Goal: Information Seeking & Learning: Learn about a topic

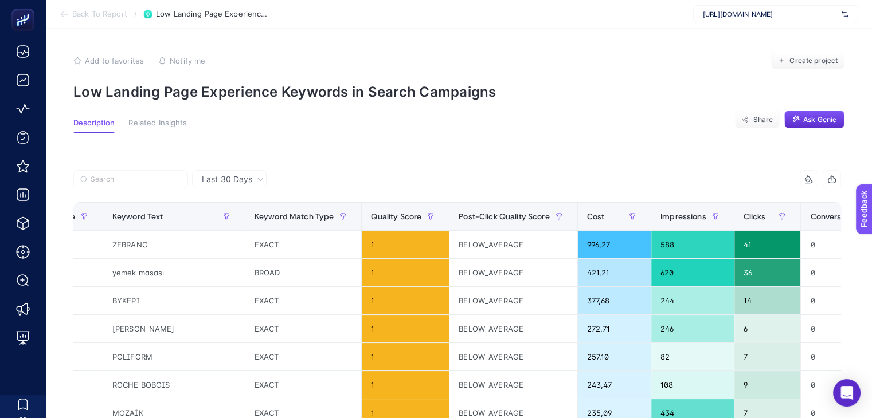
scroll to position [0, 72]
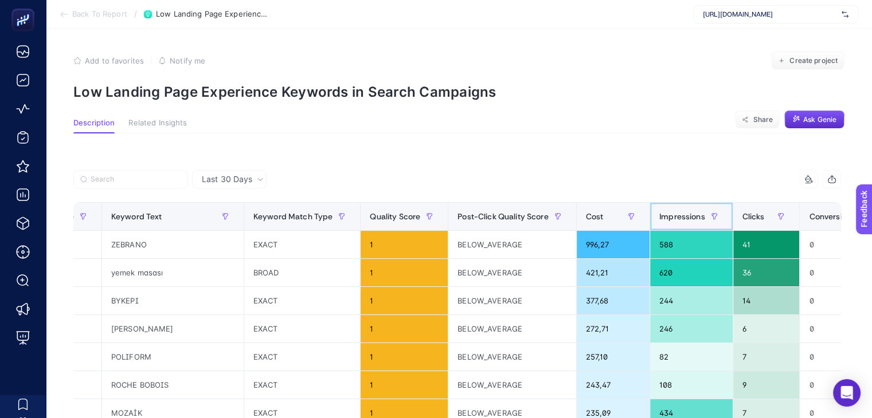
click at [659, 215] on span "Impressions" at bounding box center [682, 216] width 46 height 9
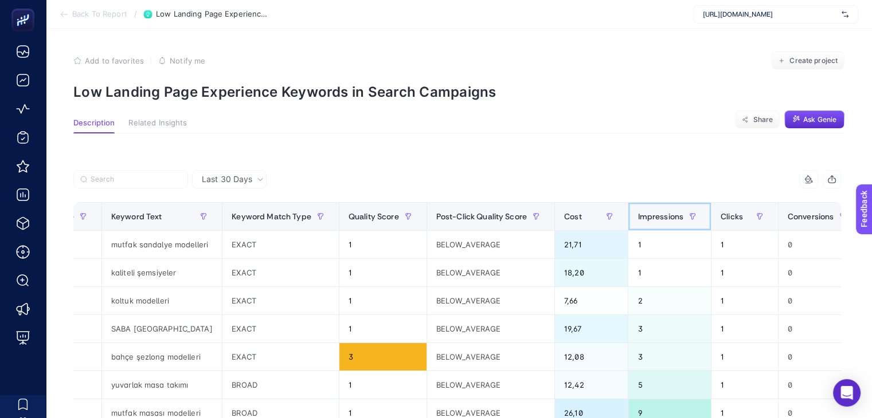
click at [658, 215] on span "Impressions" at bounding box center [660, 216] width 46 height 9
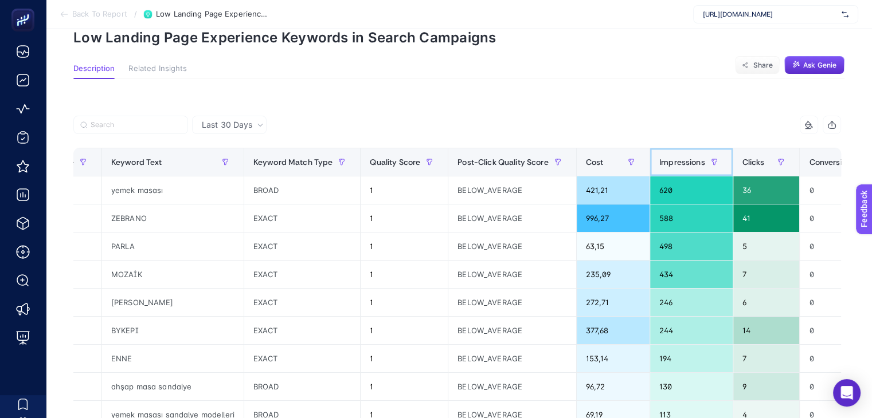
scroll to position [55, 0]
click at [749, 159] on span "Clicks" at bounding box center [753, 161] width 22 height 9
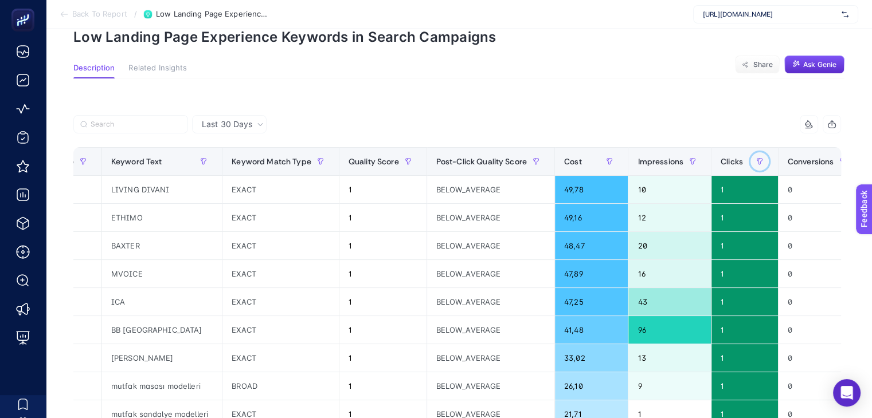
click at [756, 159] on icon "button" at bounding box center [758, 162] width 5 height 6
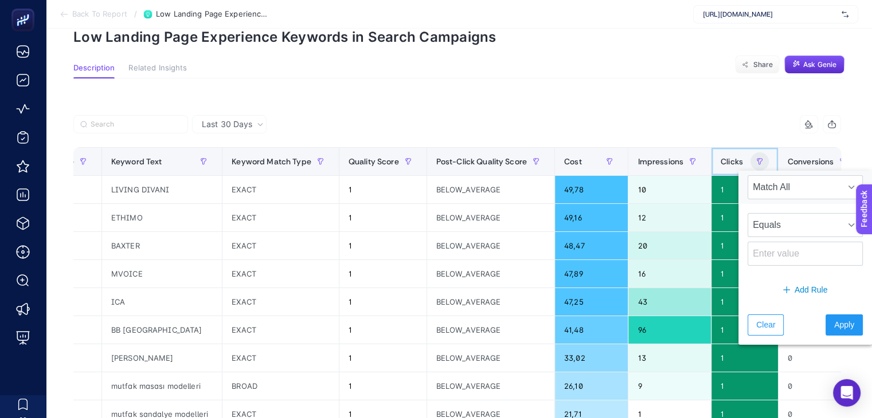
click at [720, 159] on span "Clicks" at bounding box center [731, 161] width 22 height 9
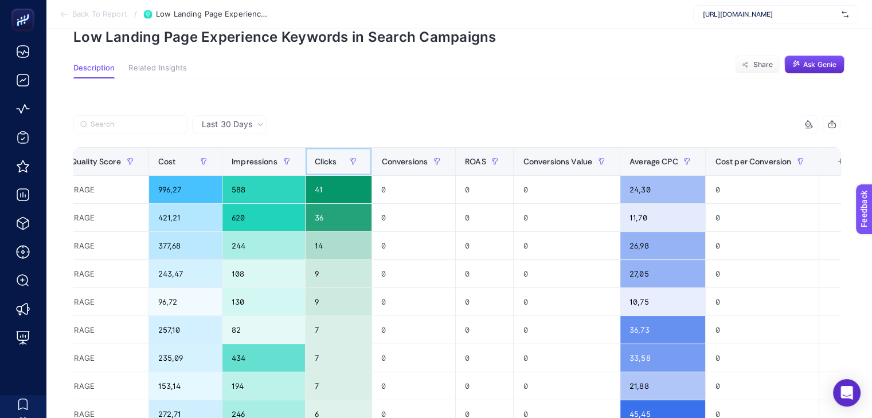
scroll to position [0, 5]
click at [638, 159] on span "Average CPC" at bounding box center [653, 161] width 49 height 9
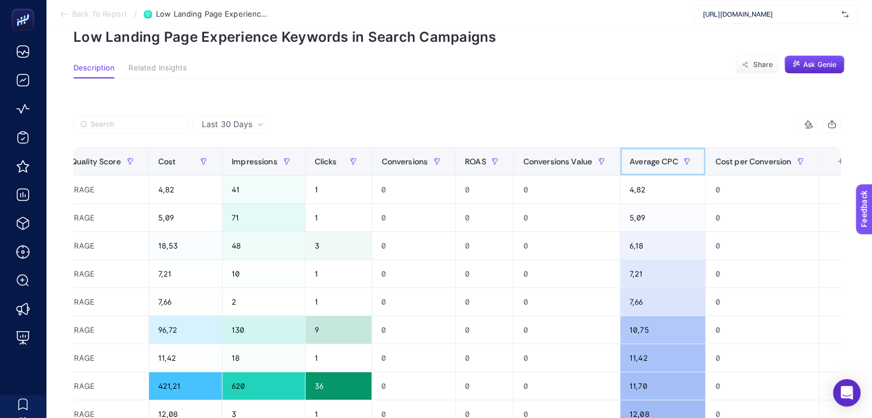
click at [638, 159] on span "Average CPC" at bounding box center [653, 161] width 49 height 9
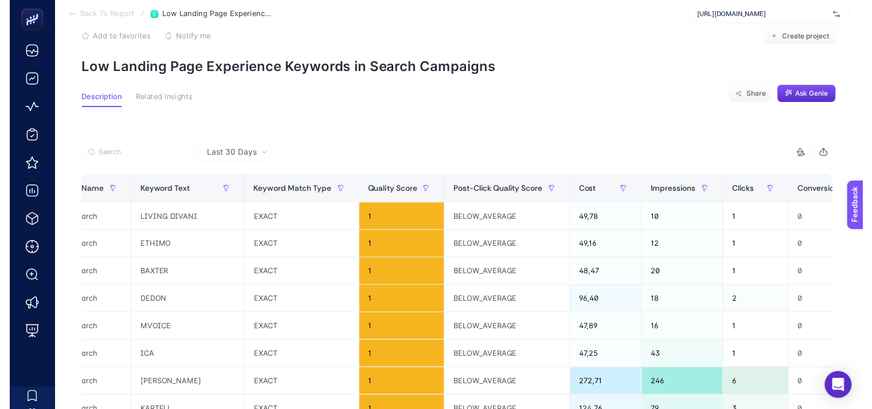
scroll to position [0, 0]
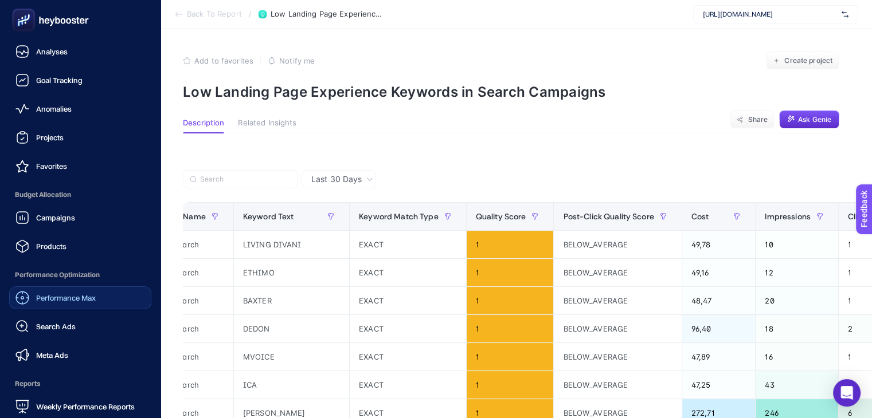
click at [43, 293] on span "Performance Max" at bounding box center [66, 297] width 60 height 9
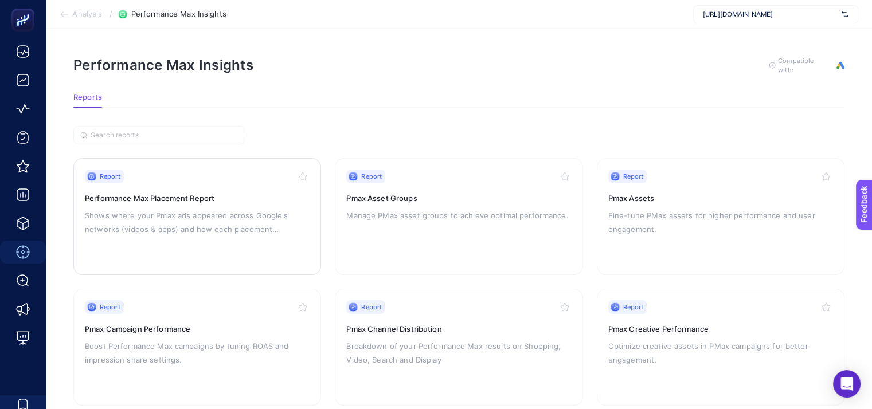
click at [197, 202] on h3 "Performance Max Placement Report" at bounding box center [197, 198] width 225 height 11
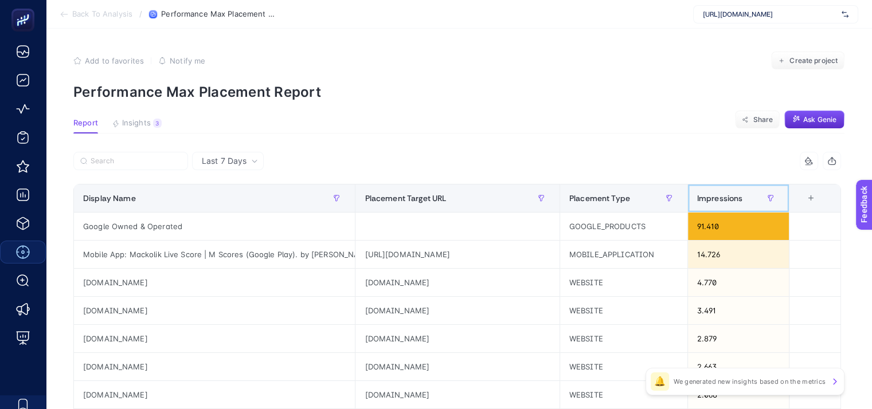
click at [732, 196] on span "Impressions" at bounding box center [720, 198] width 46 height 9
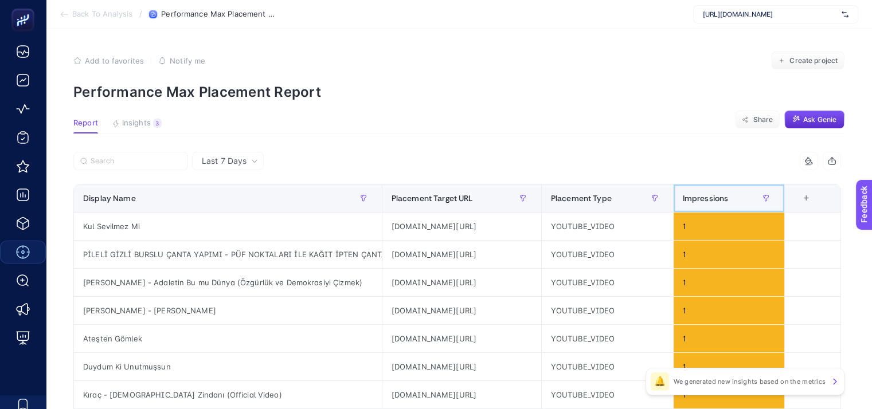
click at [728, 196] on span "Impressions" at bounding box center [706, 198] width 46 height 9
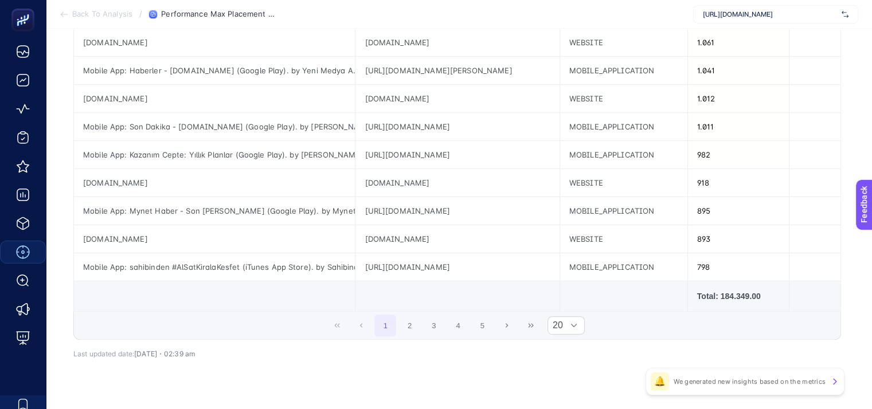
scroll to position [493, 0]
click at [570, 322] on div at bounding box center [574, 325] width 22 height 17
click at [570, 372] on li "50" at bounding box center [570, 370] width 37 height 23
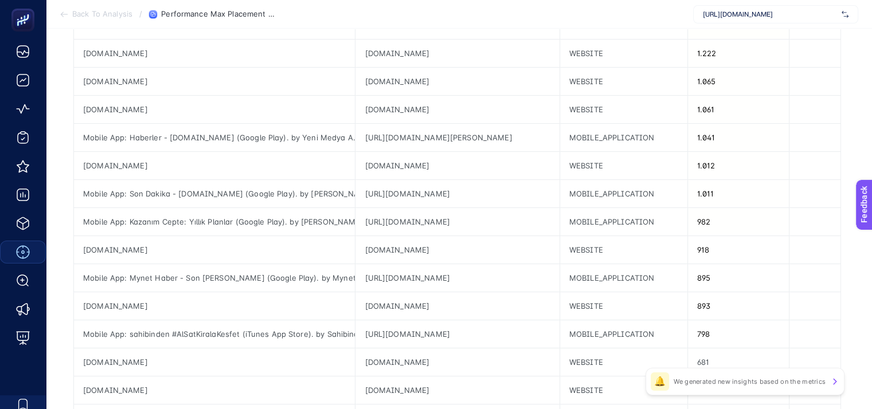
scroll to position [0, 5]
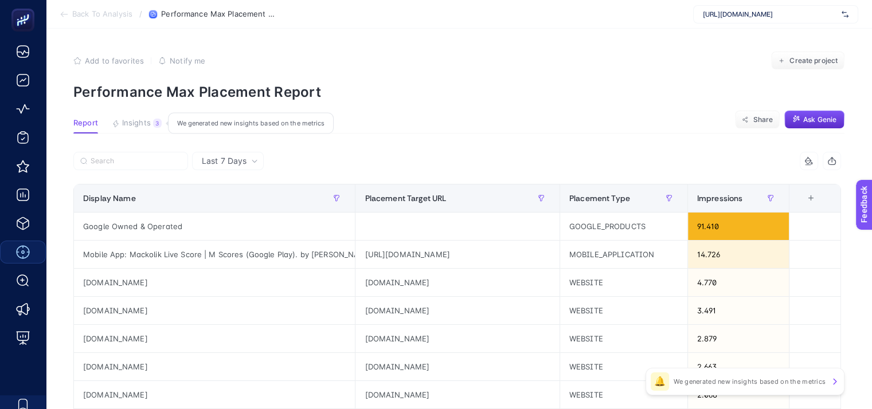
click at [122, 124] on span "Insights" at bounding box center [136, 123] width 29 height 9
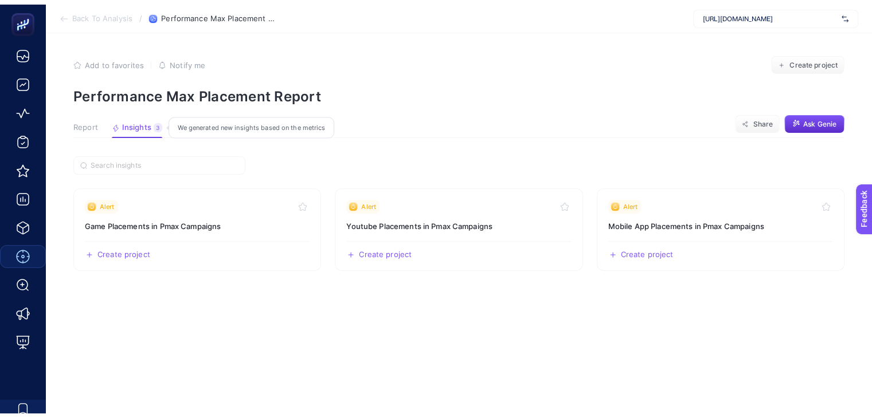
scroll to position [0, 0]
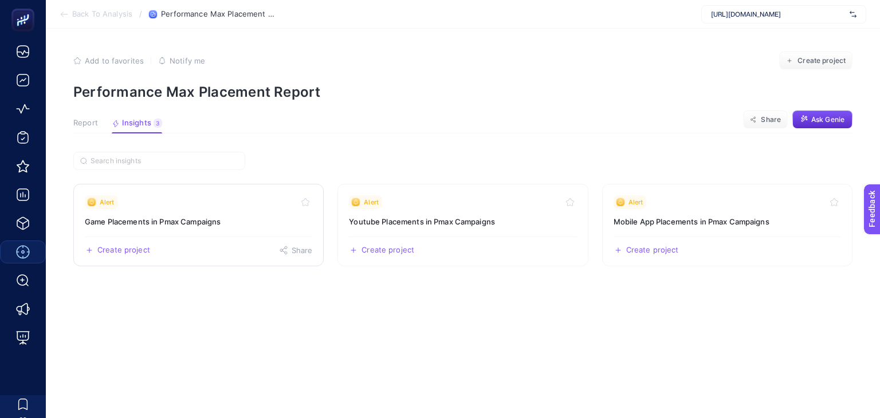
click at [167, 227] on h3 "Game Placements in Pmax Campaigns" at bounding box center [199, 221] width 228 height 11
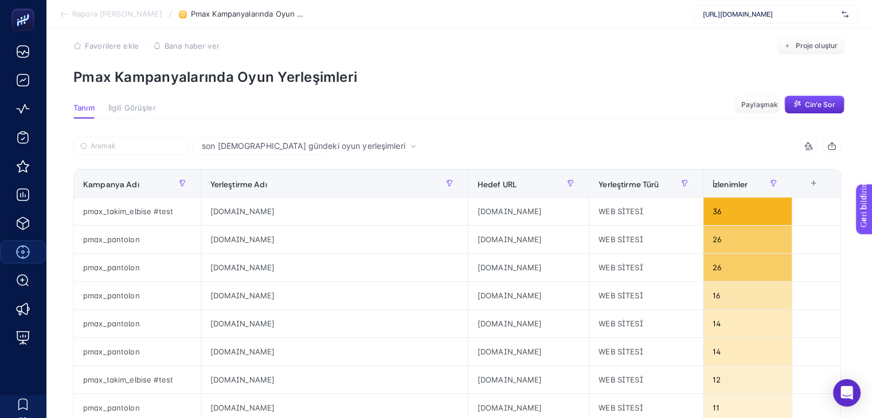
scroll to position [15, 0]
drag, startPoint x: 479, startPoint y: 210, endPoint x: 419, endPoint y: 208, distance: 59.6
click at [468, 208] on div "[DOMAIN_NAME]" at bounding box center [528, 211] width 120 height 28
copy font "[DOMAIN_NAME]"
drag, startPoint x: 516, startPoint y: 239, endPoint x: 418, endPoint y: 241, distance: 98.6
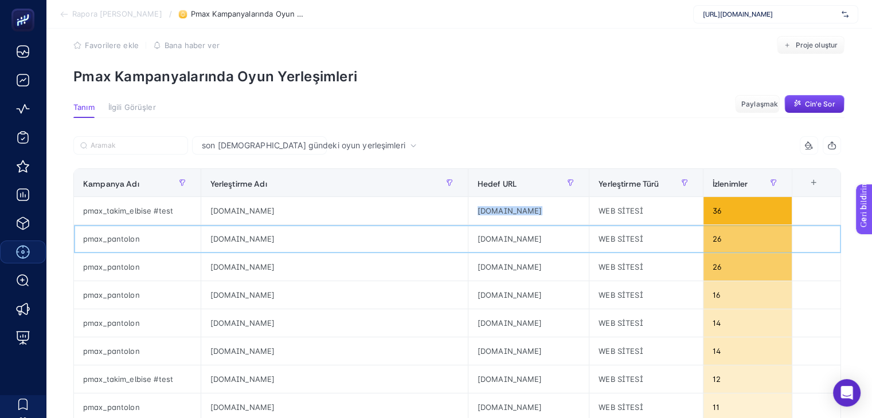
click at [468, 241] on div "[DOMAIN_NAME]" at bounding box center [528, 239] width 120 height 28
copy font "[DOMAIN_NAME]"
drag, startPoint x: 500, startPoint y: 300, endPoint x: 414, endPoint y: 300, distance: 86.5
click at [468, 300] on div "[DOMAIN_NAME]" at bounding box center [528, 295] width 120 height 28
copy font "[DOMAIN_NAME]"
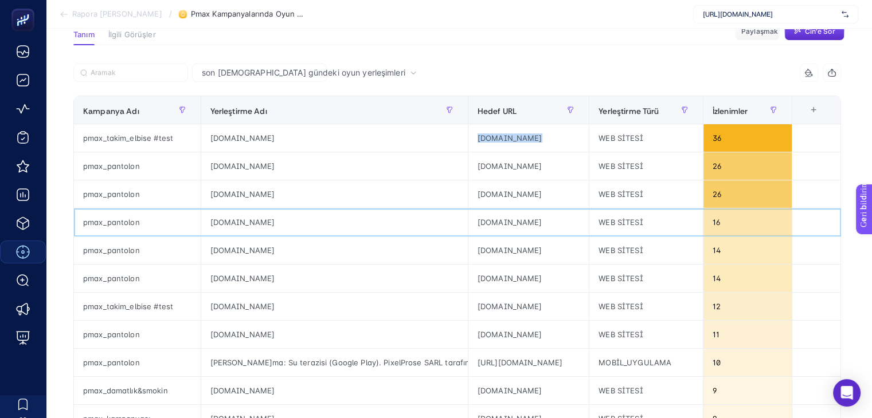
scroll to position [89, 0]
drag, startPoint x: 479, startPoint y: 251, endPoint x: 421, endPoint y: 251, distance: 57.9
click at [468, 251] on div "[DOMAIN_NAME]" at bounding box center [528, 250] width 120 height 28
copy font "[DOMAIN_NAME]"
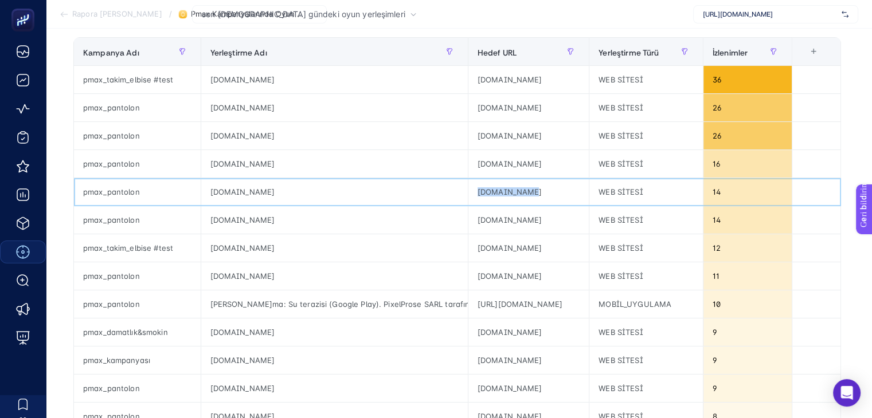
scroll to position [155, 0]
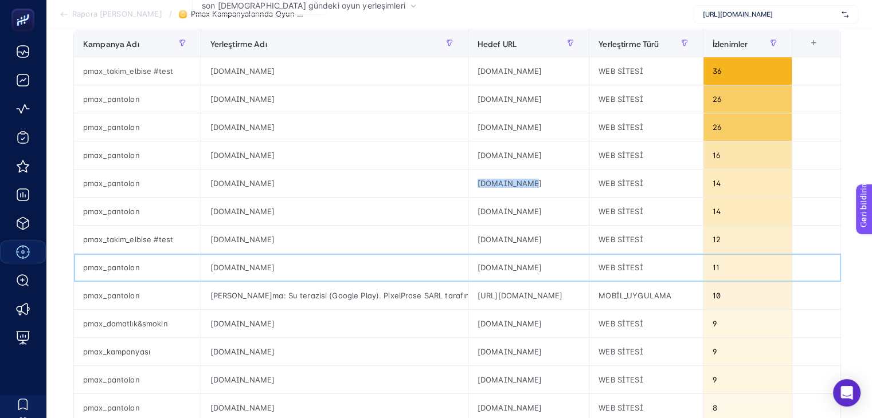
drag, startPoint x: 525, startPoint y: 267, endPoint x: 413, endPoint y: 268, distance: 112.3
click at [468, 268] on div "[DOMAIN_NAME]" at bounding box center [528, 268] width 120 height 28
copy font "[DOMAIN_NAME]"
drag, startPoint x: 507, startPoint y: 207, endPoint x: 398, endPoint y: 213, distance: 109.6
click at [398, 213] on tr "pmax_pantolon [DOMAIN_NAME] [DOMAIN_NAME] WEB SİTESİ 14" at bounding box center [457, 212] width 767 height 28
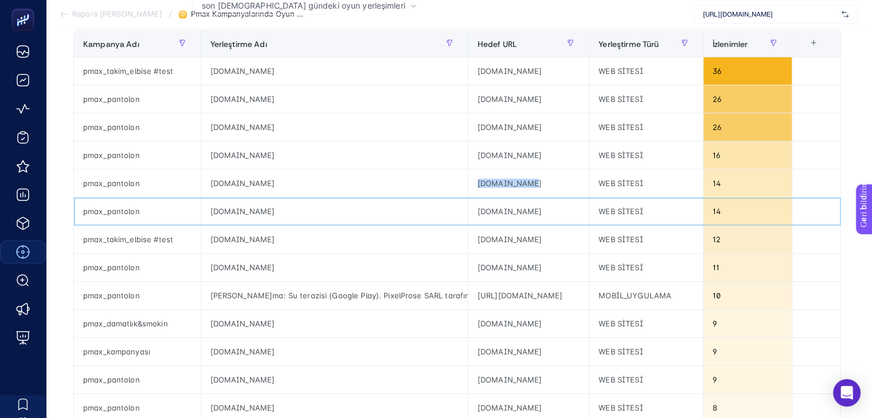
copy tr "[DOMAIN_NAME]"
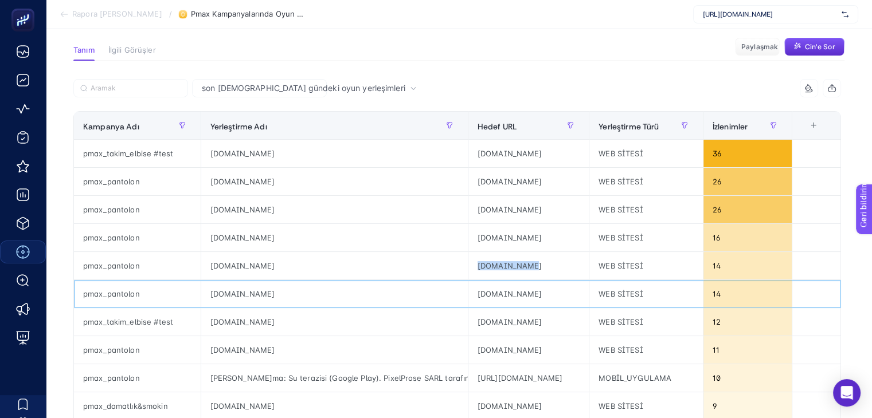
scroll to position [0, 0]
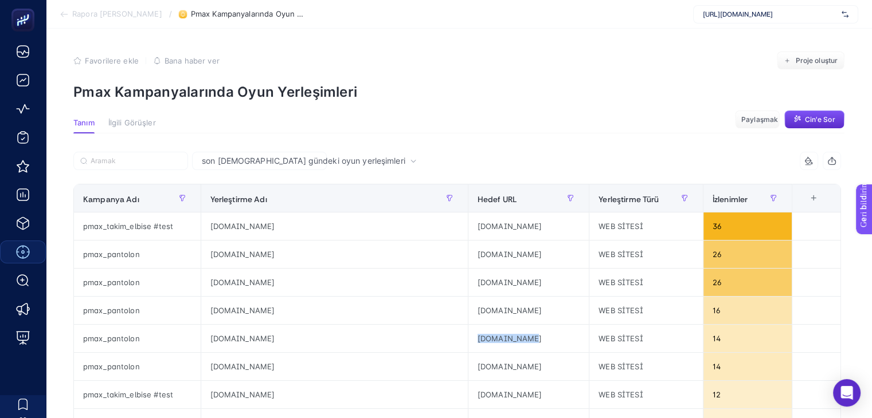
click at [125, 123] on font "İlgili Görüşler" at bounding box center [132, 122] width 48 height 9
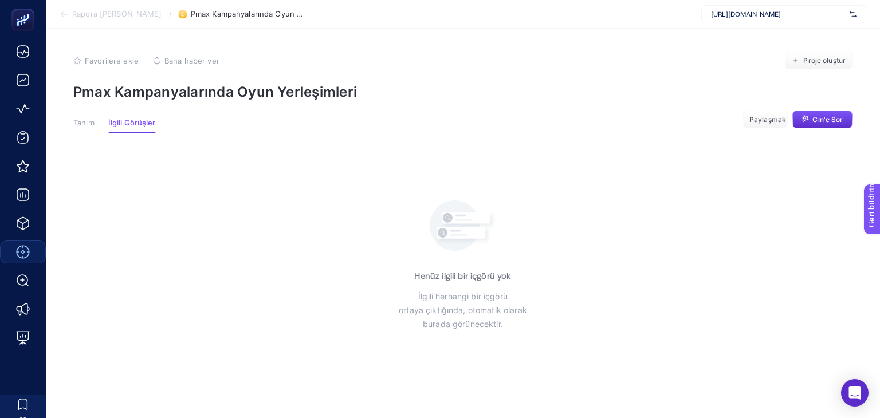
click at [66, 13] on icon at bounding box center [64, 14] width 9 height 9
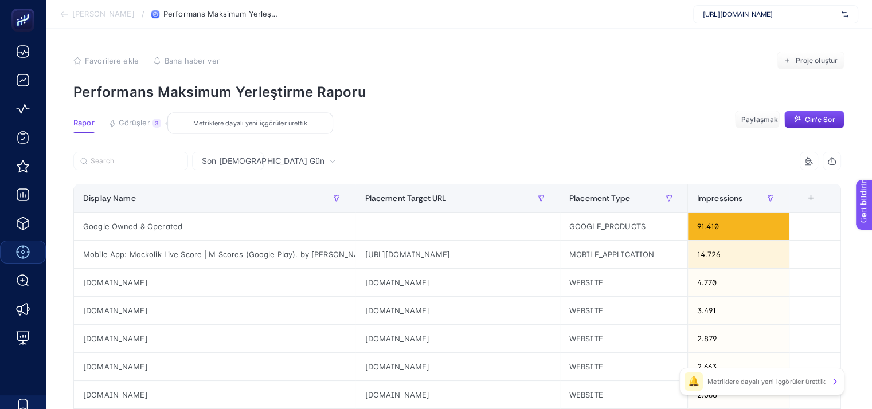
click at [132, 122] on font "Görüşler" at bounding box center [135, 122] width 32 height 9
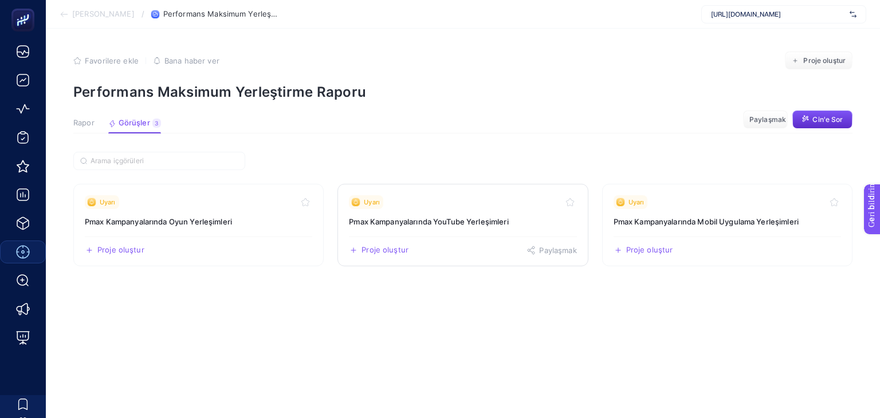
click at [419, 221] on font "Pmax Kampanyalarında YouTube Yerleşimleri" at bounding box center [428, 221] width 159 height 9
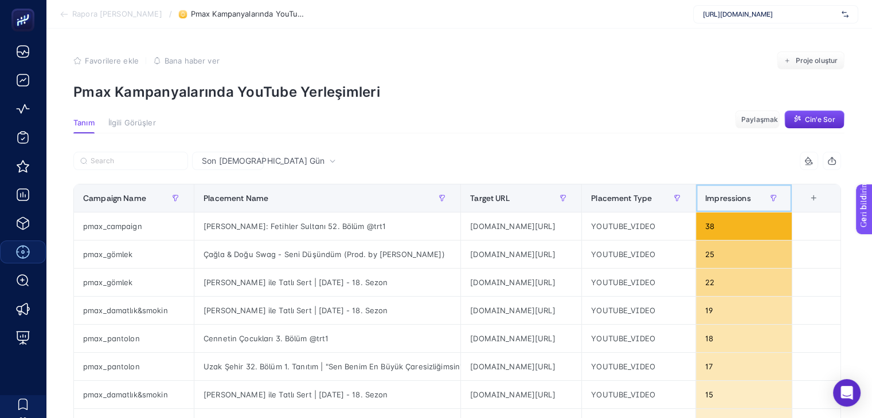
click at [734, 201] on span "Impressions" at bounding box center [728, 198] width 46 height 9
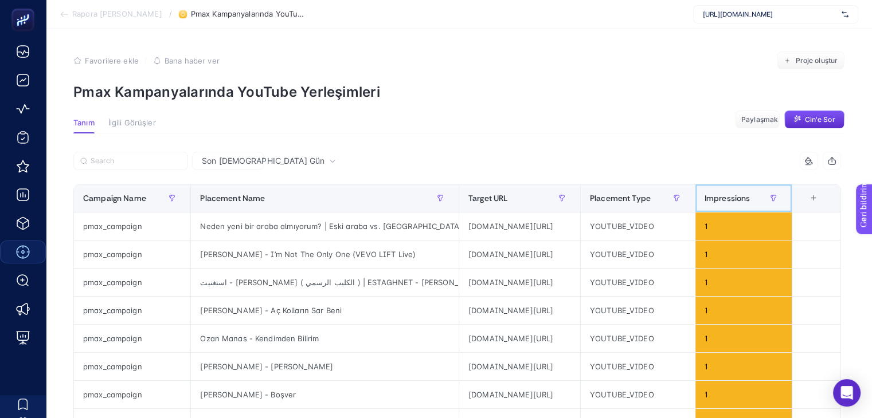
click at [734, 201] on span "Impressions" at bounding box center [727, 198] width 46 height 9
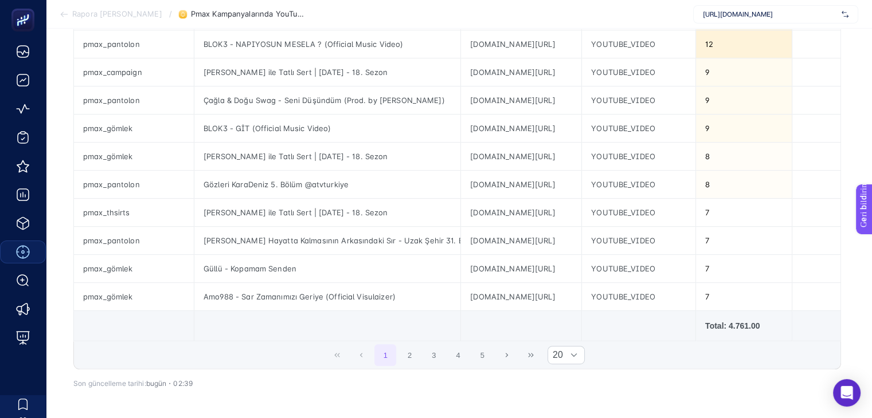
scroll to position [466, 0]
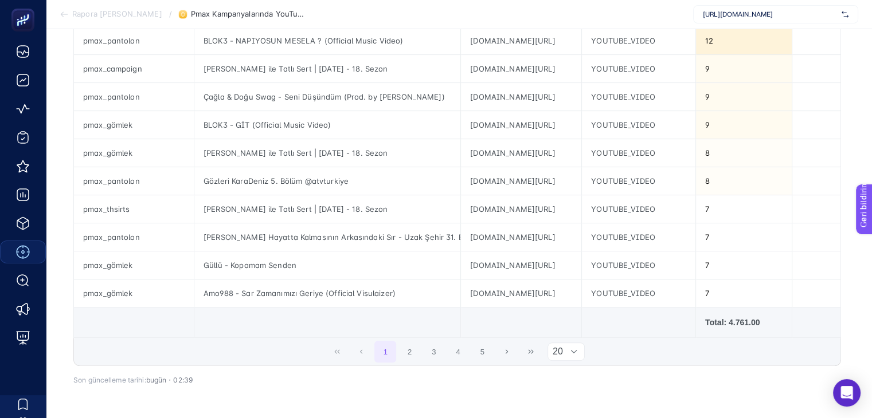
click at [566, 347] on div at bounding box center [574, 351] width 22 height 17
click at [575, 397] on li "50" at bounding box center [570, 397] width 37 height 23
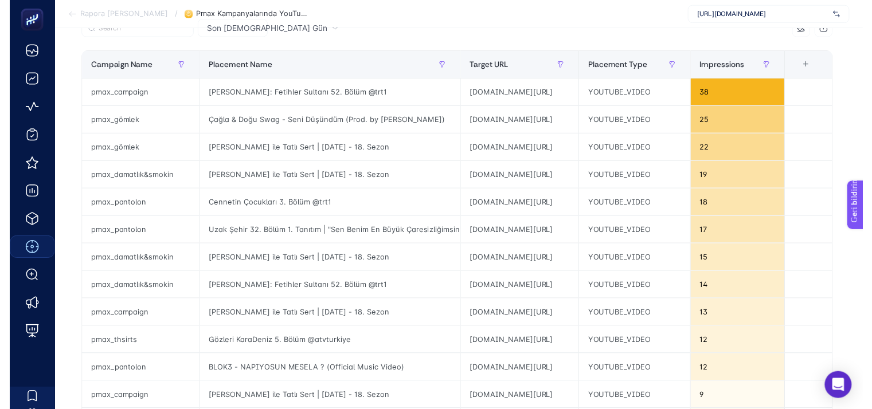
scroll to position [0, 0]
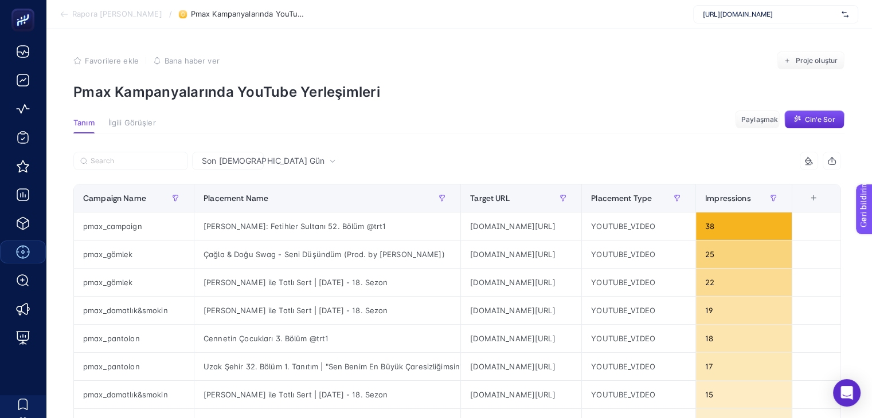
click at [96, 10] on font "Rapora [PERSON_NAME]" at bounding box center [117, 13] width 90 height 9
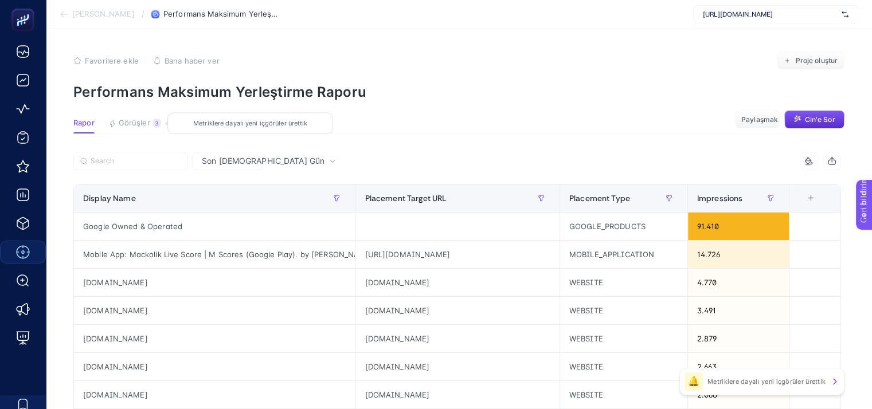
click at [135, 119] on font "Görüşler" at bounding box center [135, 122] width 32 height 9
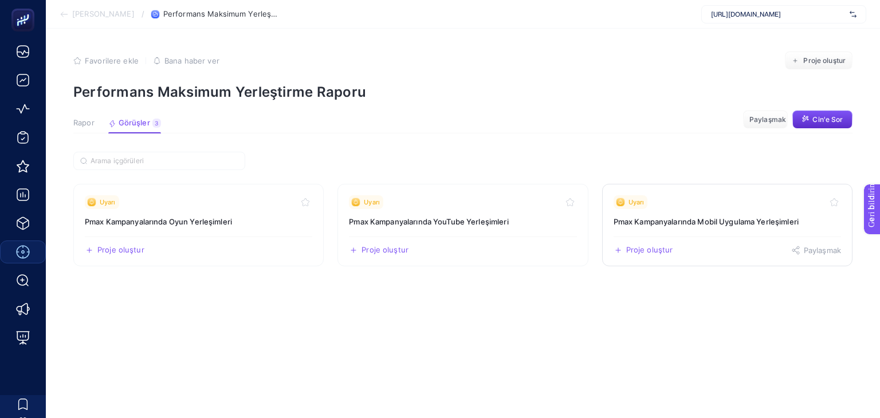
click at [681, 225] on font "Pmax Kampanyalarında Mobil Uygulama Yerleşimleri" at bounding box center [706, 221] width 185 height 9
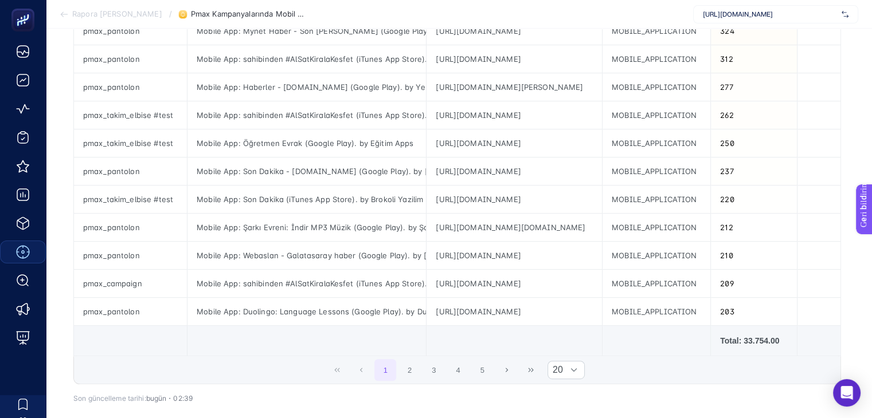
scroll to position [449, 0]
click at [412, 371] on button "2" at bounding box center [410, 370] width 22 height 22
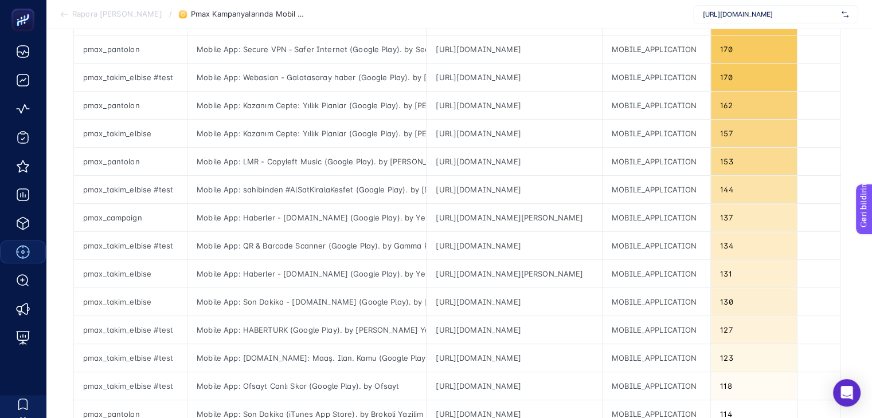
scroll to position [525, 0]
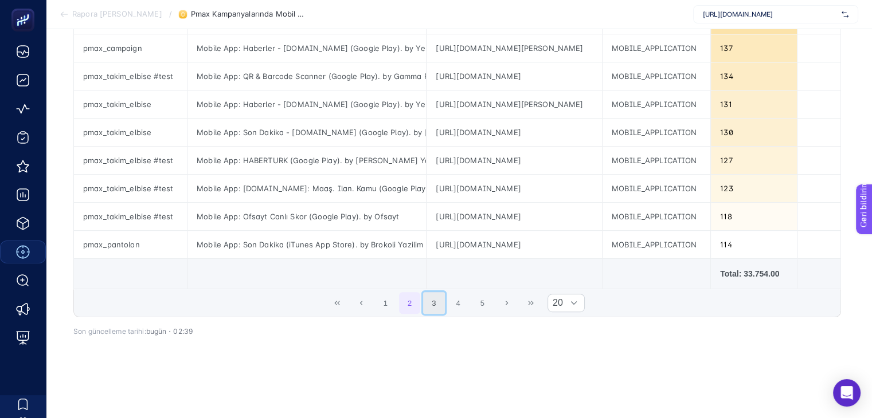
click at [440, 293] on button "3" at bounding box center [434, 303] width 22 height 22
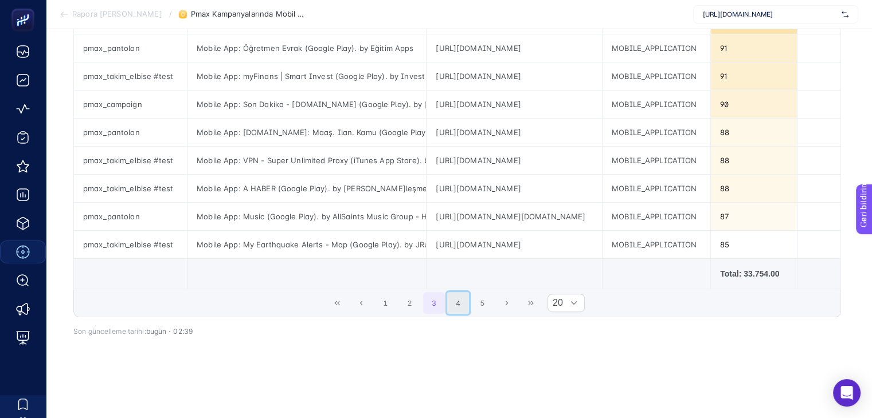
click at [457, 296] on button "4" at bounding box center [458, 303] width 22 height 22
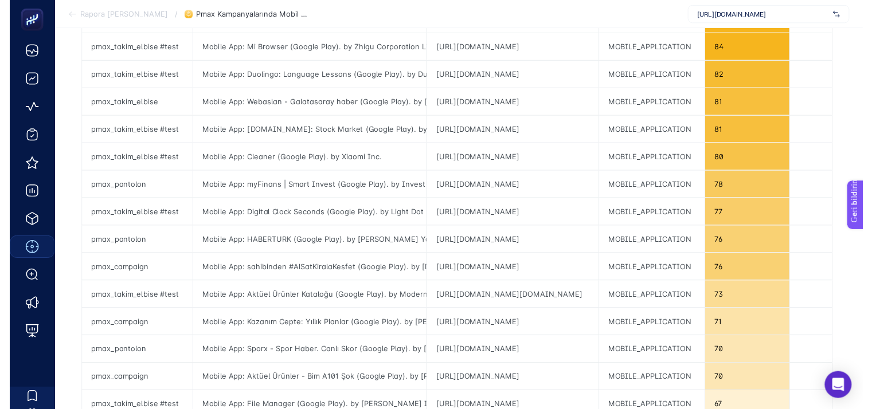
scroll to position [0, 0]
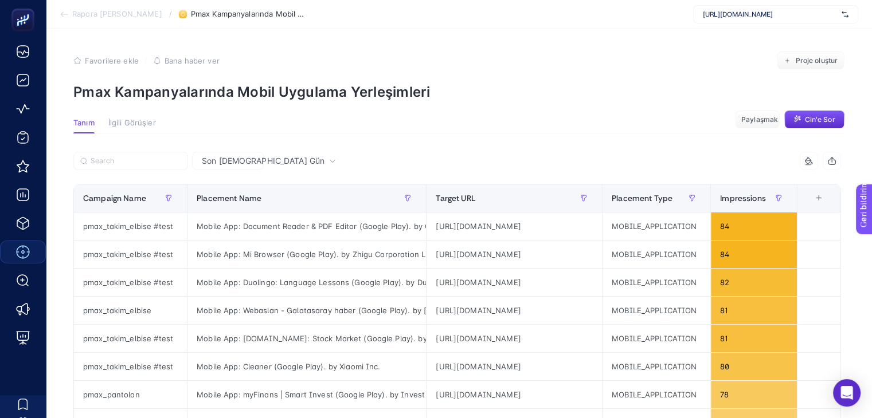
click at [67, 10] on icon at bounding box center [64, 14] width 9 height 9
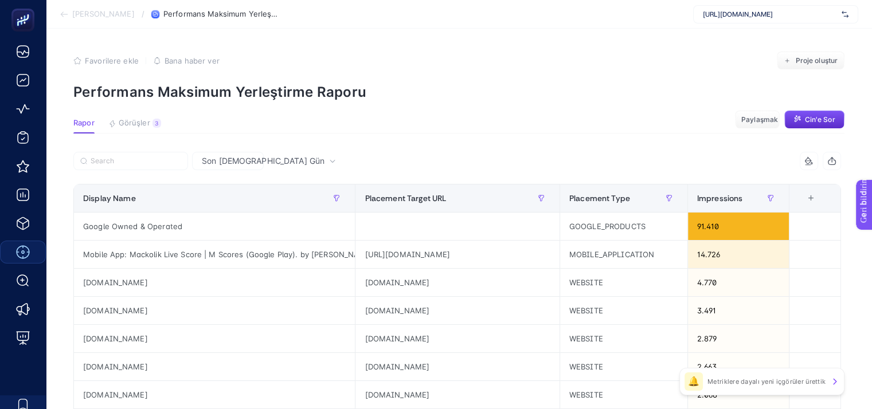
click at [64, 13] on icon at bounding box center [64, 14] width 9 height 9
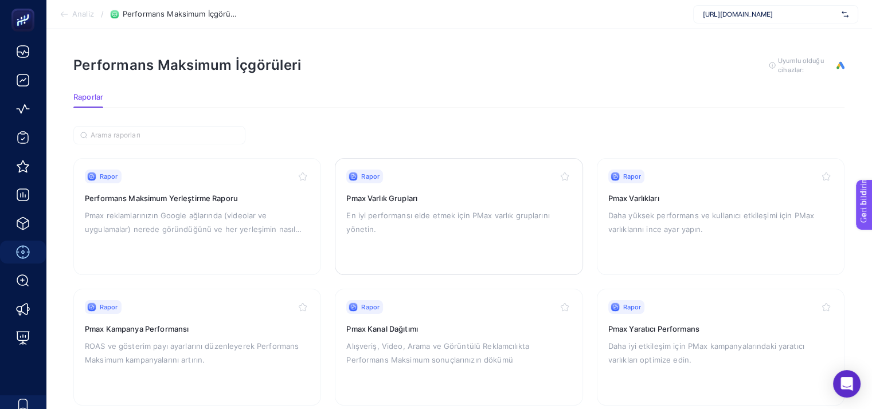
click at [415, 210] on p "En iyi performansı elde etmek için PMax varlık gruplarını yönetin." at bounding box center [458, 223] width 225 height 28
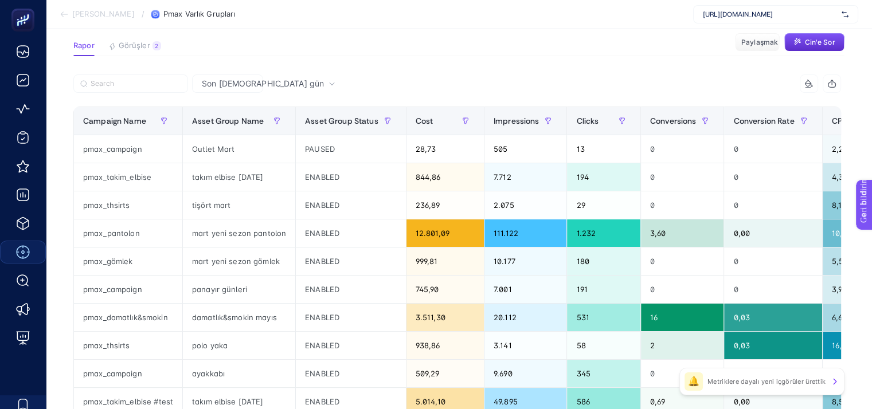
scroll to position [71, 0]
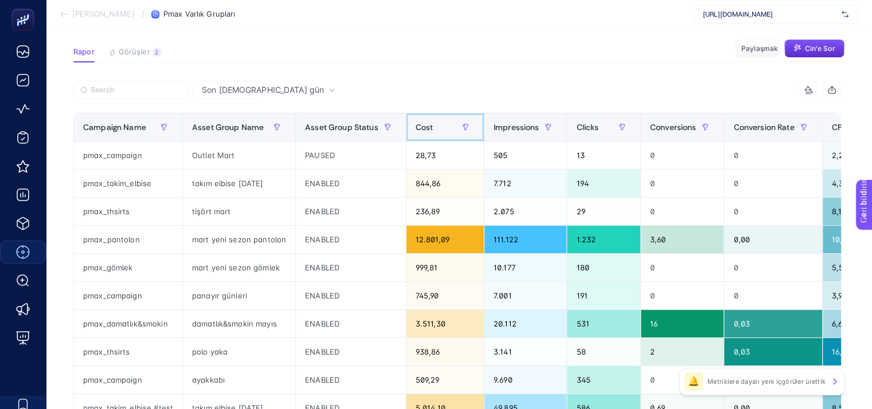
click at [419, 125] on span "Cost" at bounding box center [424, 127] width 18 height 9
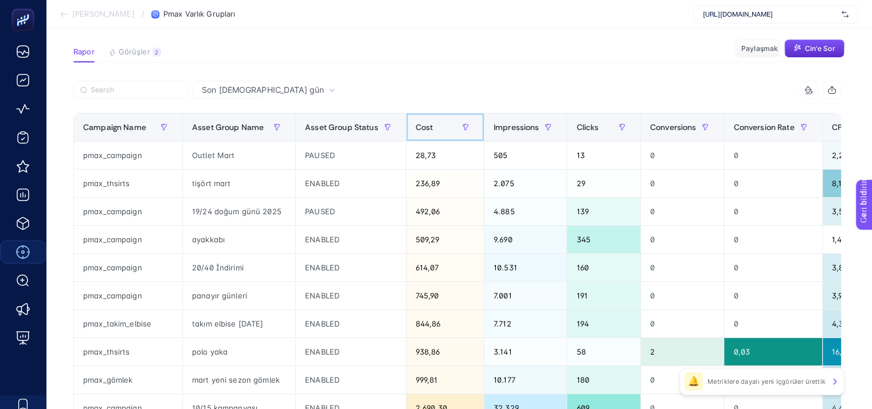
click at [419, 125] on span "Cost" at bounding box center [424, 127] width 18 height 9
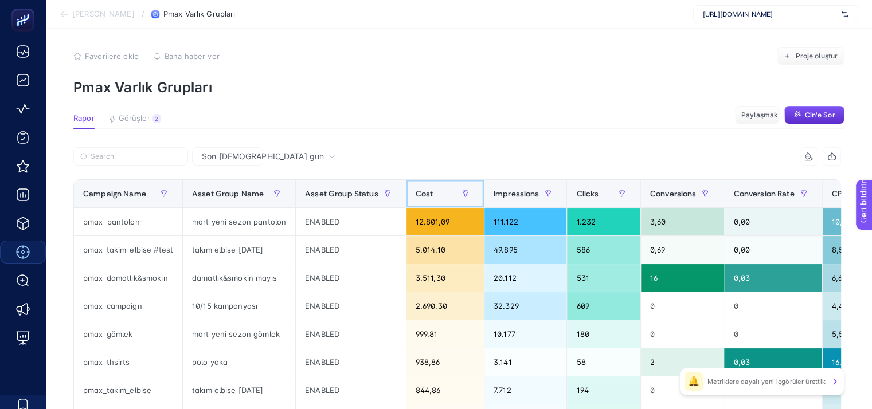
scroll to position [9, 0]
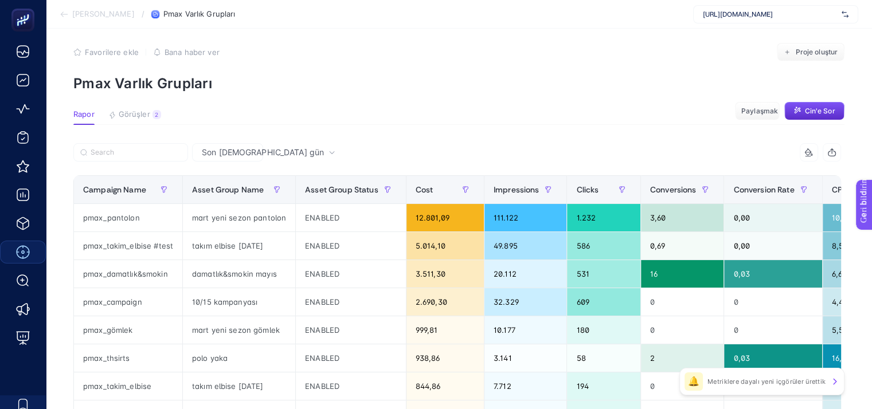
click at [137, 107] on article "Favorilere ekle YANLIŞ Bana haber ver Proje oluştur Pmax Varlık Grupları Rapor …" at bounding box center [459, 369] width 826 height 699
click at [137, 111] on font "Görüşler" at bounding box center [135, 113] width 32 height 9
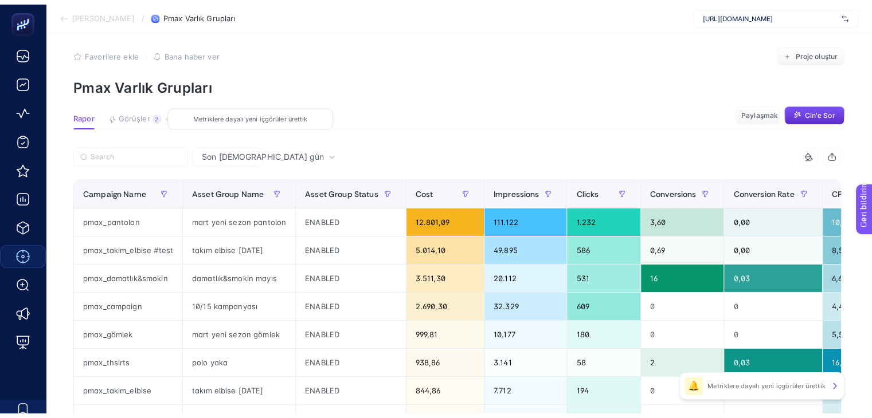
scroll to position [5, 0]
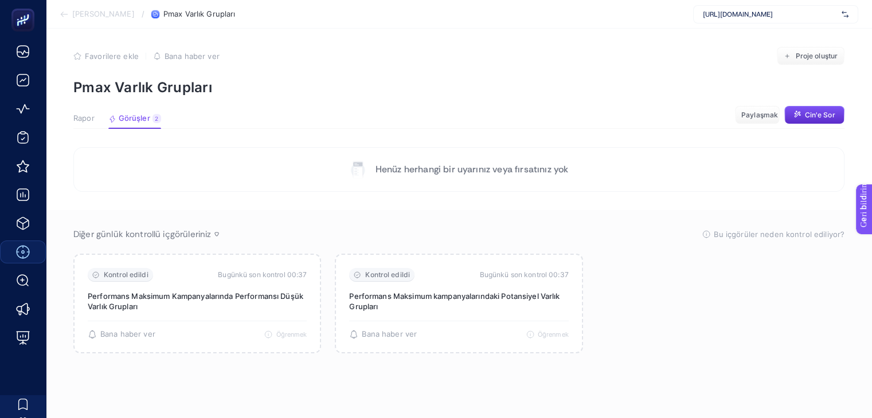
click at [61, 12] on icon at bounding box center [64, 14] width 9 height 9
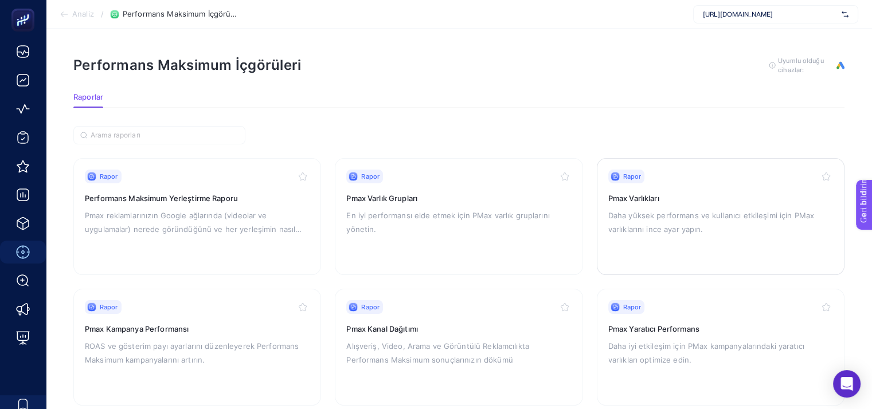
click at [633, 234] on p "Daha yüksek performans ve kullanıcı etkileşimi için PMax varlıklarını ince ayar…" at bounding box center [720, 223] width 225 height 28
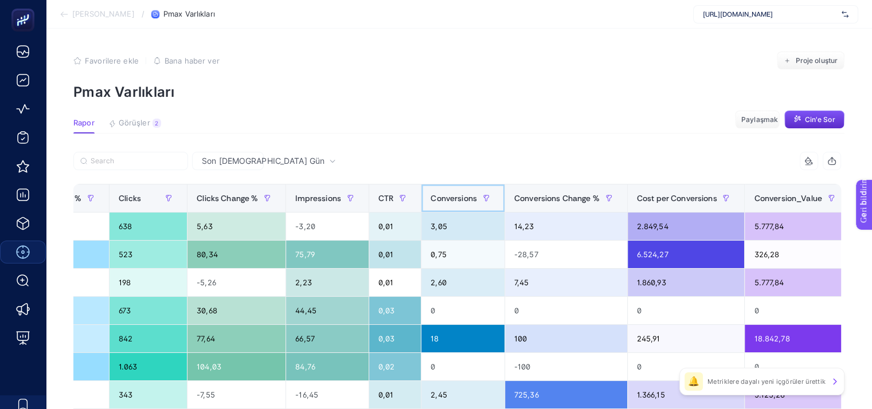
click at [433, 198] on span "Conversions" at bounding box center [453, 198] width 46 height 9
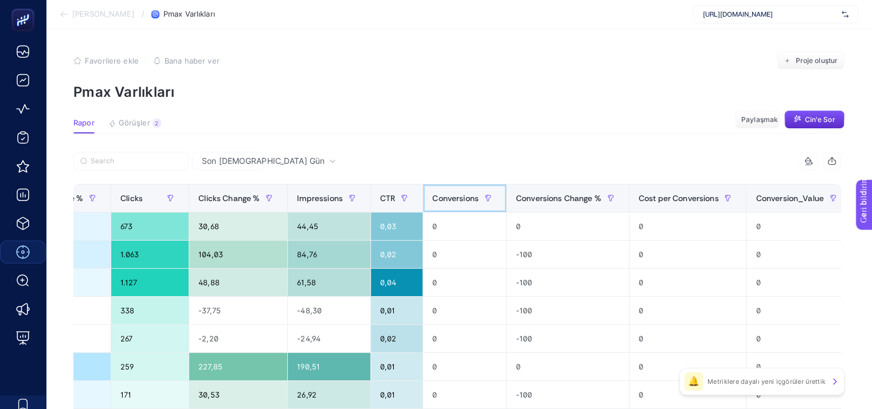
click at [433, 198] on span "Conversions" at bounding box center [455, 198] width 46 height 9
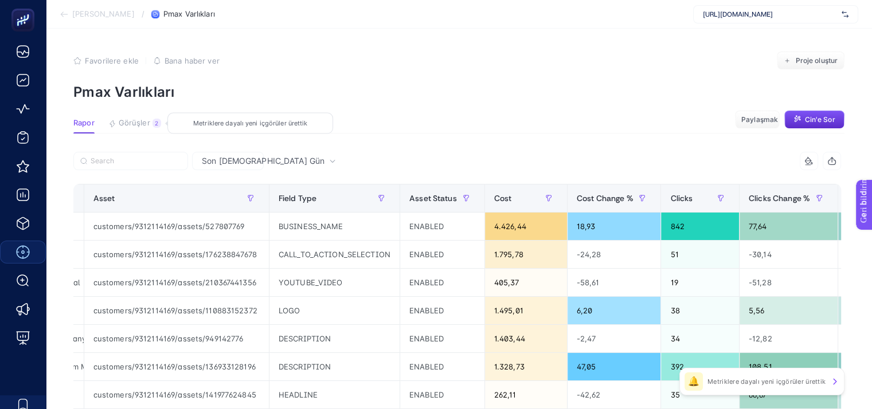
click at [135, 122] on font "Görüşler" at bounding box center [135, 122] width 32 height 9
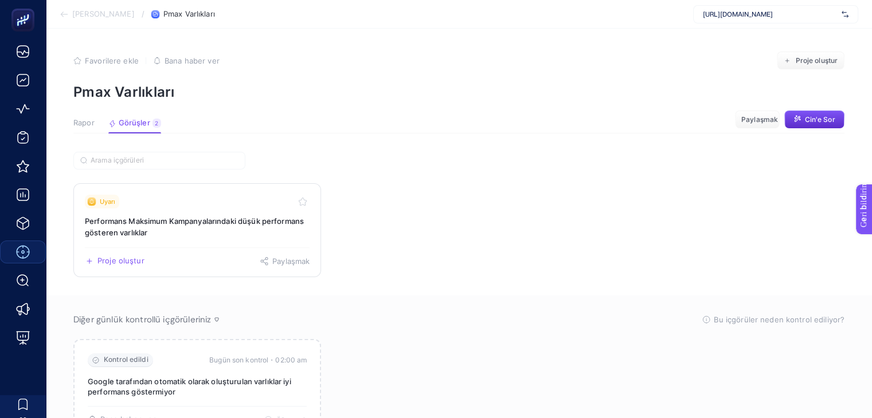
click at [133, 211] on link "Uyarı Performans Maksimum Kampanyalarındaki düşük performans gösteren varlıklar…" at bounding box center [197, 230] width 248 height 94
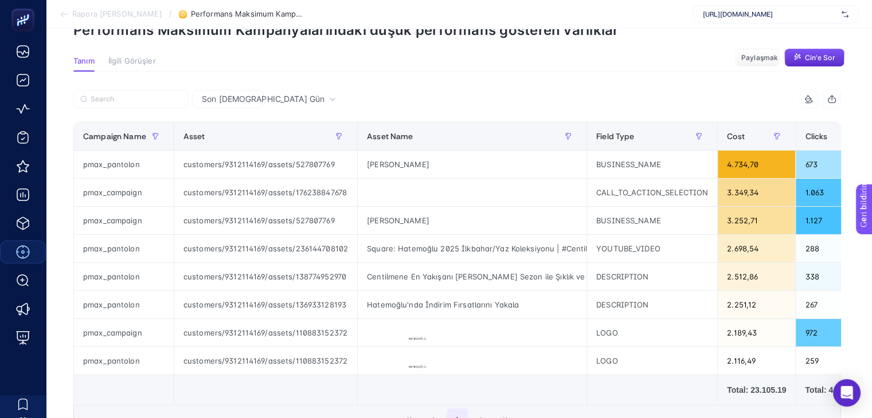
scroll to position [62, 0]
click at [64, 11] on icon at bounding box center [64, 14] width 9 height 9
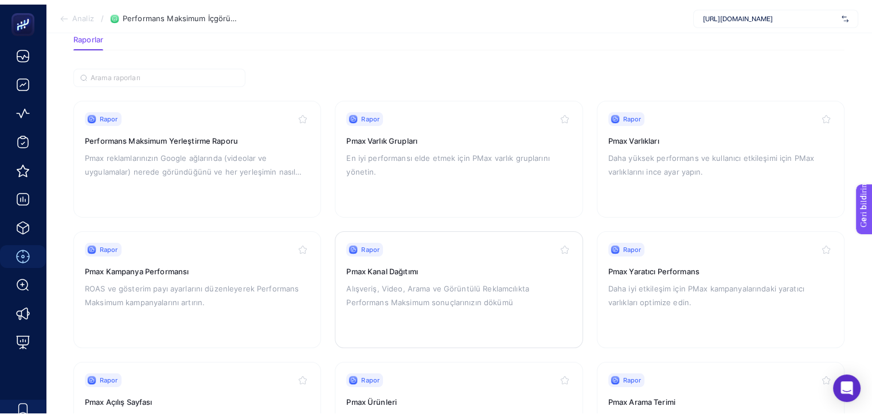
scroll to position [62, 0]
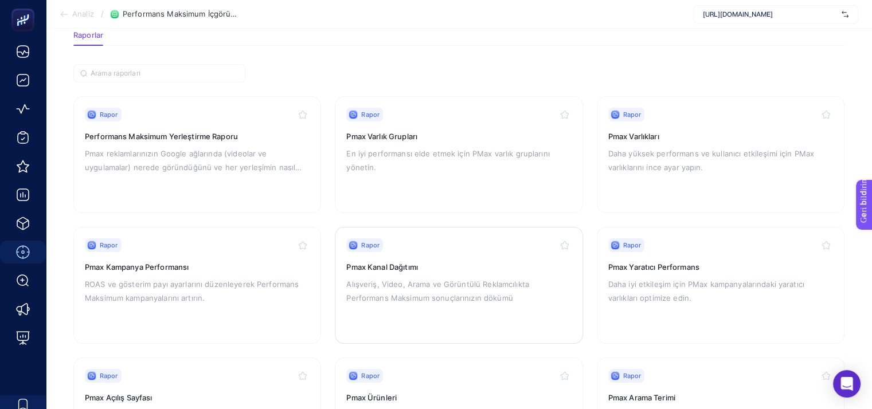
click at [411, 293] on font "Alışveriş, Video, Arama ve Görüntülü Reklamcılıkta Performans Maksimum sonuçlar…" at bounding box center [437, 291] width 183 height 23
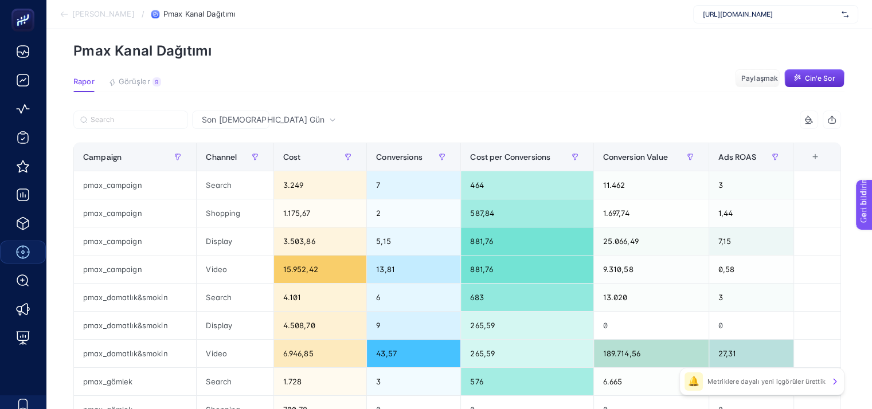
scroll to position [42, 0]
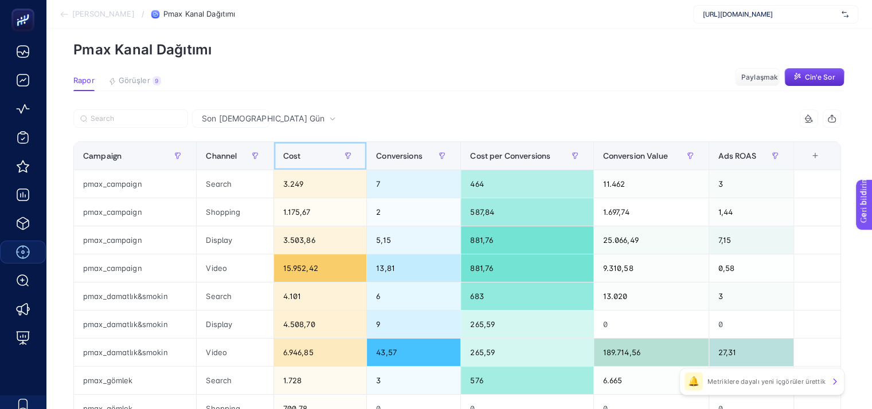
click at [304, 163] on div "Cost" at bounding box center [320, 156] width 74 height 18
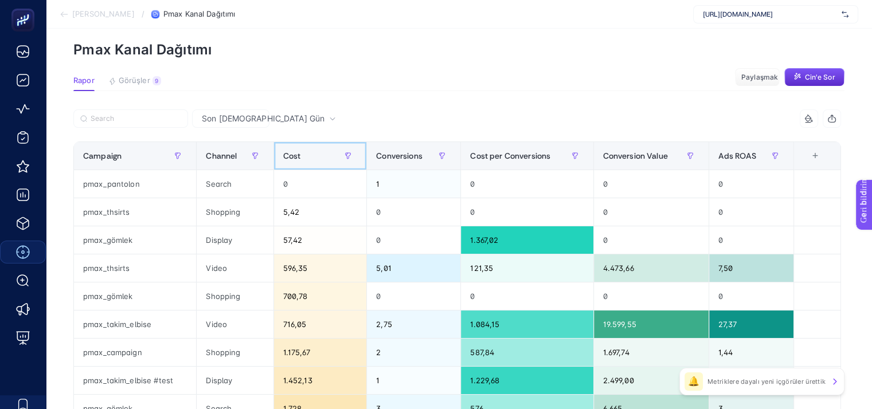
click at [293, 156] on span "Cost" at bounding box center [292, 155] width 18 height 9
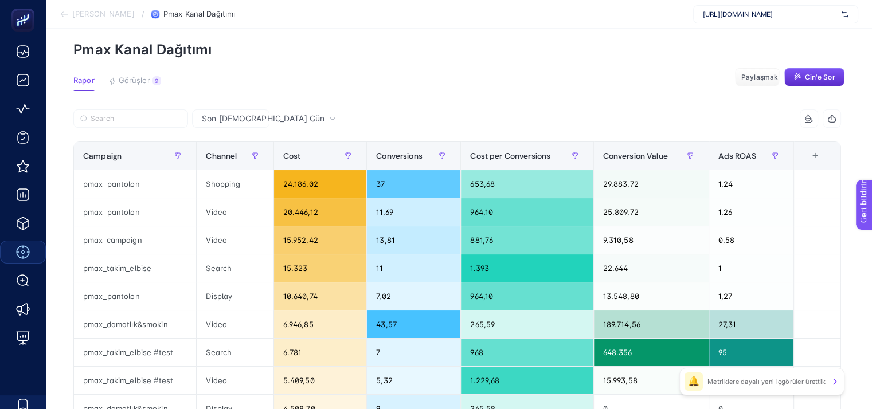
click at [224, 117] on font "Son [DEMOGRAPHIC_DATA] Gün" at bounding box center [263, 118] width 123 height 10
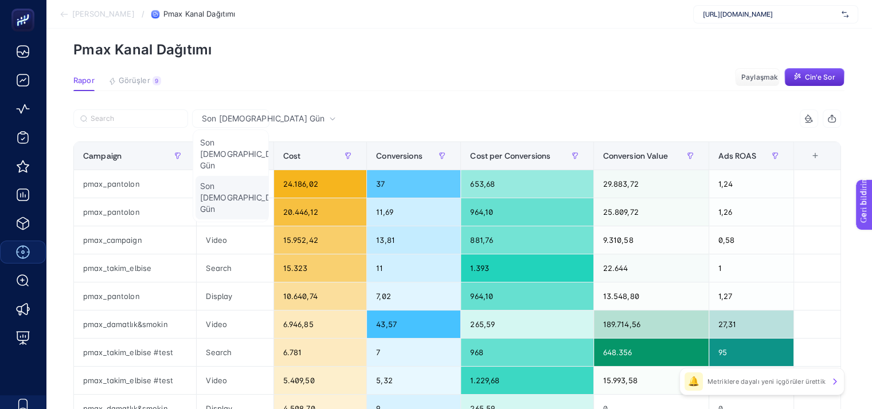
click at [219, 181] on font "Son [DEMOGRAPHIC_DATA] Gün" at bounding box center [244, 197] width 88 height 33
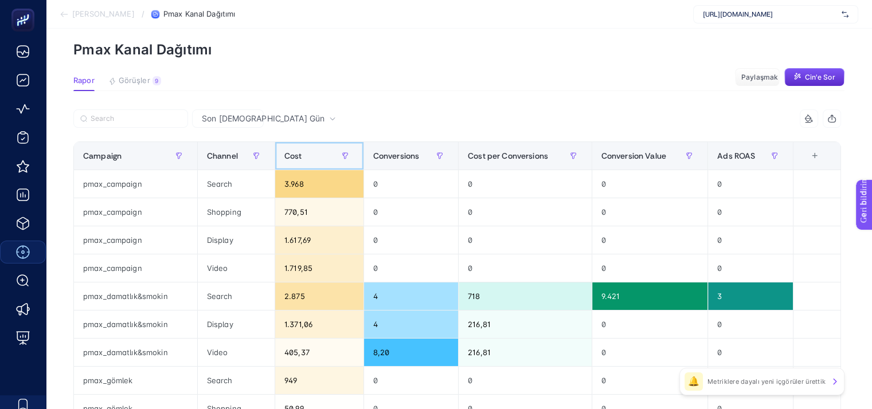
click at [302, 156] on span "Cost" at bounding box center [293, 155] width 18 height 9
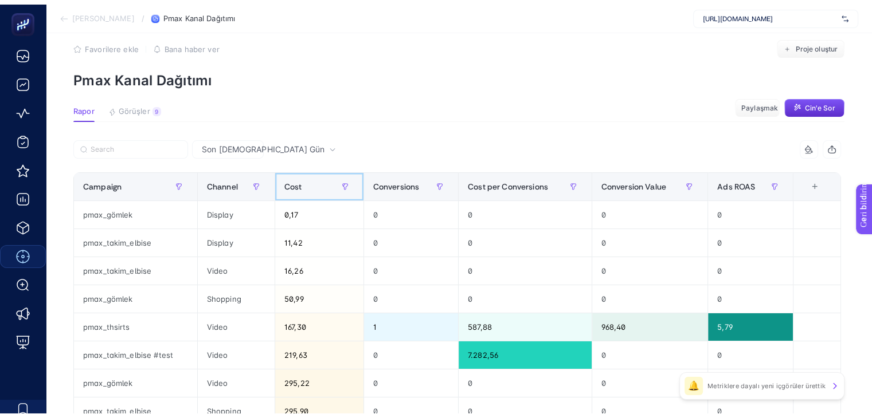
scroll to position [0, 0]
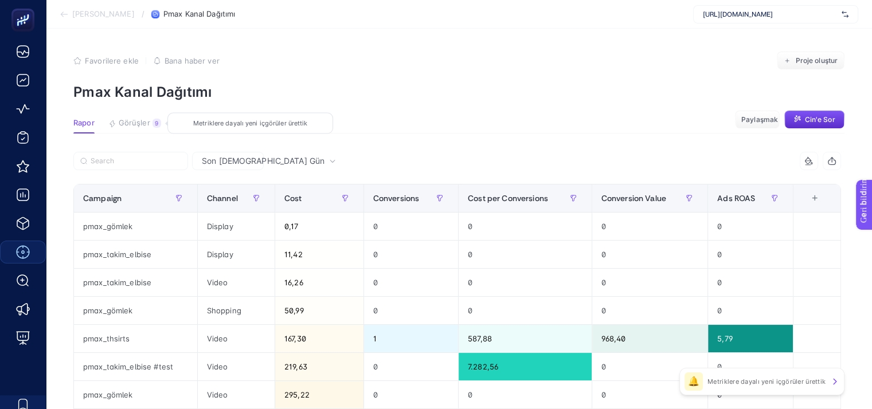
click at [131, 124] on font "Görüşler" at bounding box center [135, 122] width 32 height 9
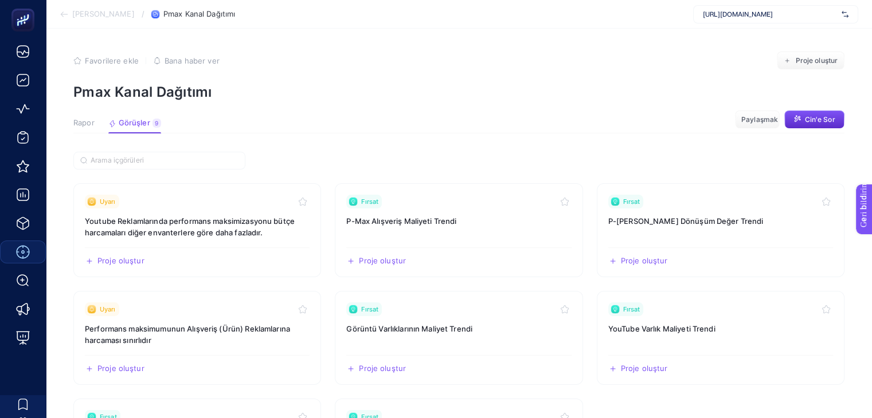
click at [59, 21] on section "Analize Geri Dön / Pmax Kanal Dağıtımı [URL][DOMAIN_NAME]" at bounding box center [459, 14] width 826 height 29
click at [64, 13] on icon at bounding box center [64, 14] width 9 height 9
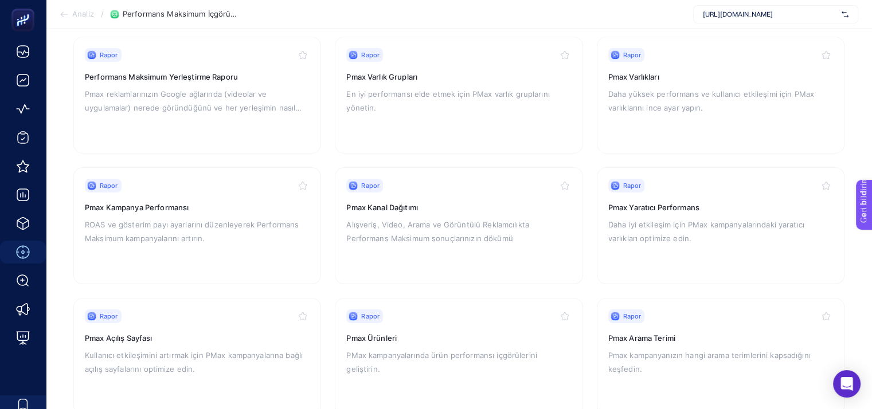
scroll to position [154, 0]
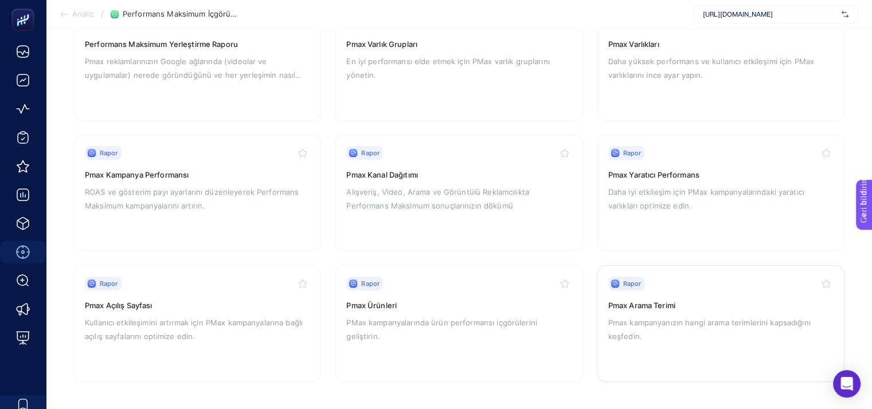
click at [638, 325] on font "Pmax kampanyanızın hangi arama terimlerini kapsadığını keşfedin." at bounding box center [709, 329] width 202 height 23
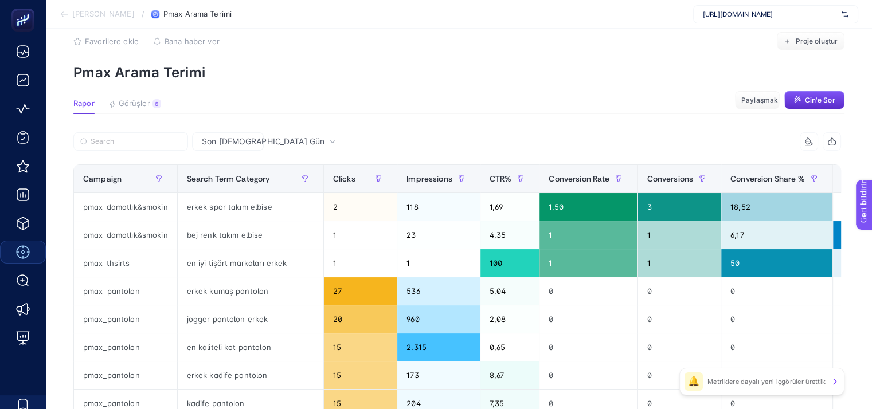
scroll to position [13, 0]
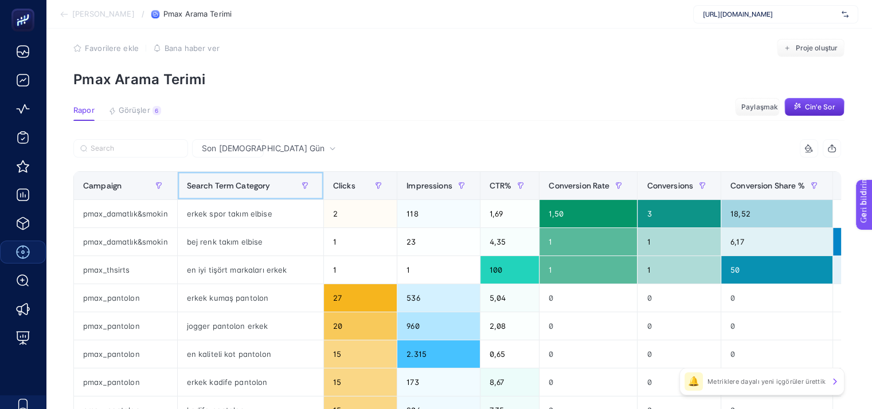
click at [229, 183] on span "Search Term Category" at bounding box center [229, 185] width 84 height 9
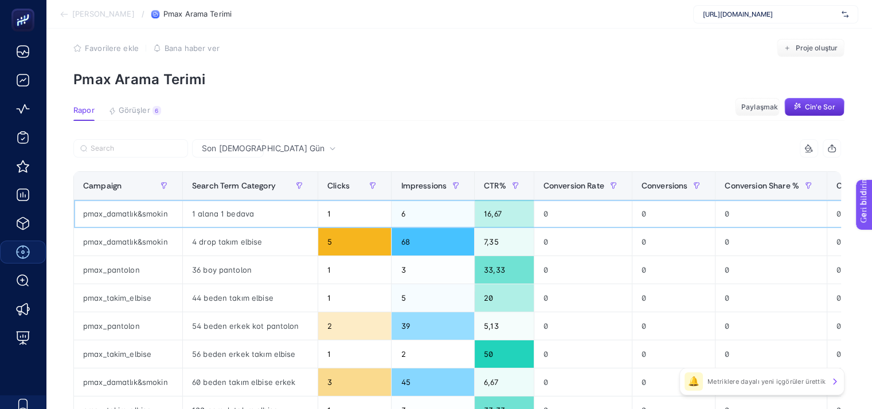
click at [242, 215] on div "1 alana 1 bedava" at bounding box center [250, 214] width 135 height 28
click at [243, 244] on div "4 drop takım elbise" at bounding box center [250, 242] width 135 height 28
click at [244, 266] on div "36 boy pantolon" at bounding box center [250, 270] width 135 height 28
click at [244, 292] on div "44 beden takım elbise" at bounding box center [250, 298] width 135 height 28
click at [246, 324] on div "54 beden erkek kot pantolon" at bounding box center [250, 326] width 135 height 28
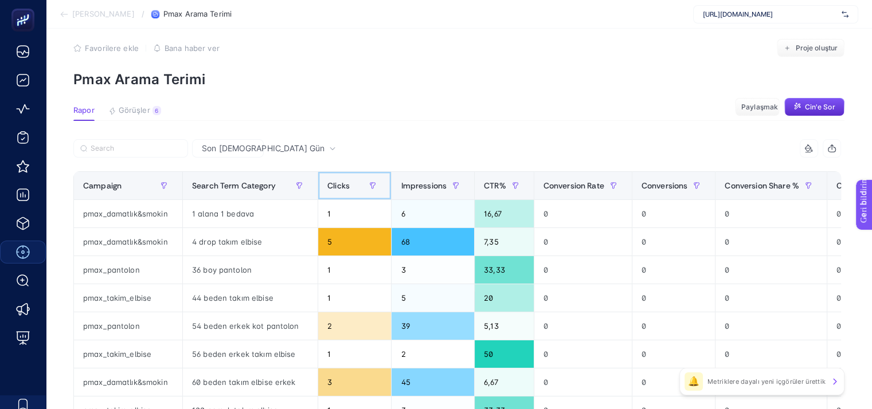
click at [333, 175] on th "Clicks" at bounding box center [354, 186] width 73 height 28
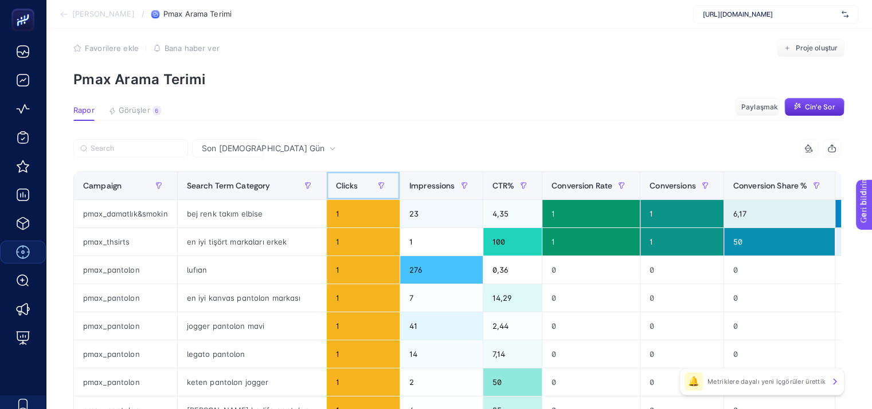
click at [333, 175] on th "Clicks" at bounding box center [362, 186] width 73 height 28
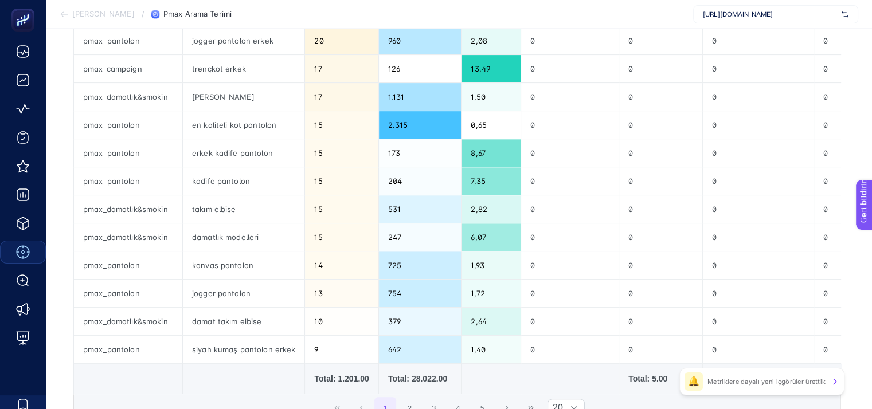
scroll to position [516, 0]
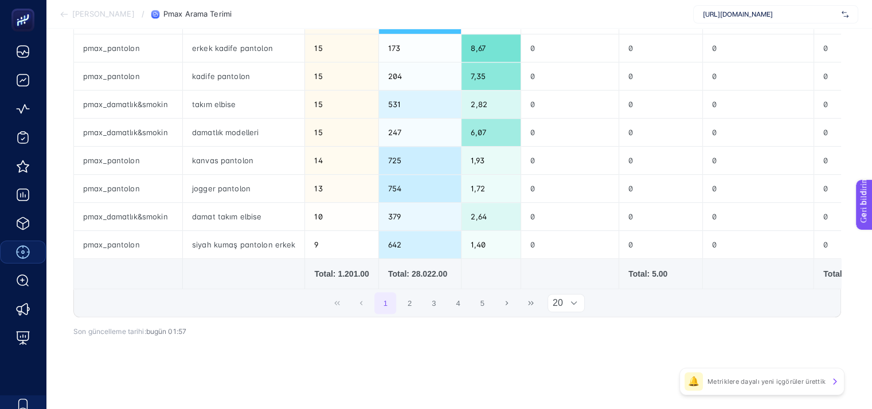
click at [561, 311] on span "20" at bounding box center [555, 303] width 15 height 17
click at [566, 351] on li "50" at bounding box center [570, 353] width 37 height 23
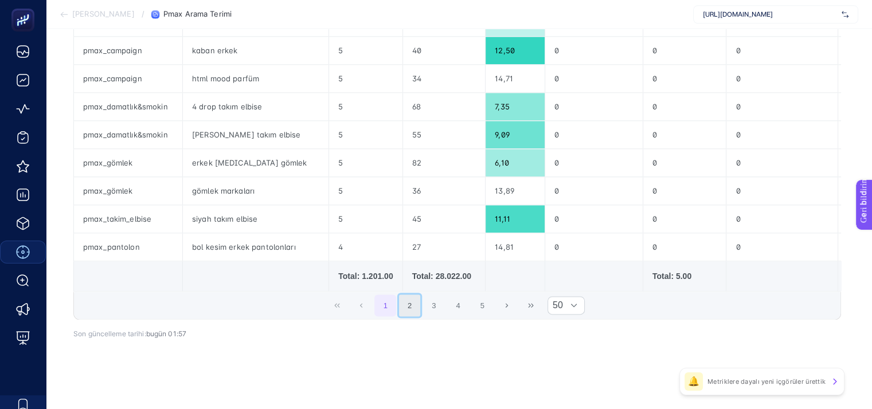
click at [409, 305] on button "2" at bounding box center [410, 306] width 22 height 22
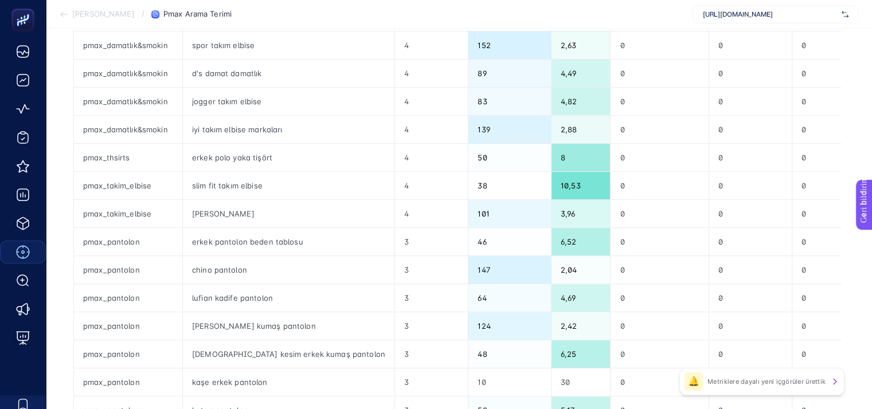
scroll to position [0, 5]
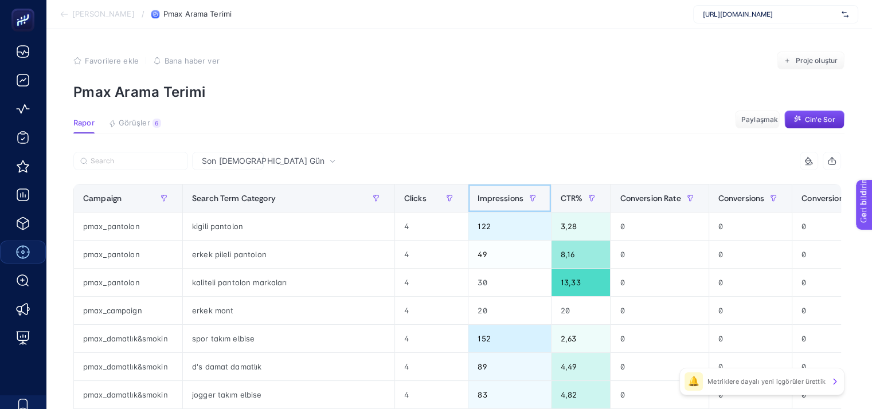
click at [477, 195] on span "Impressions" at bounding box center [500, 198] width 46 height 9
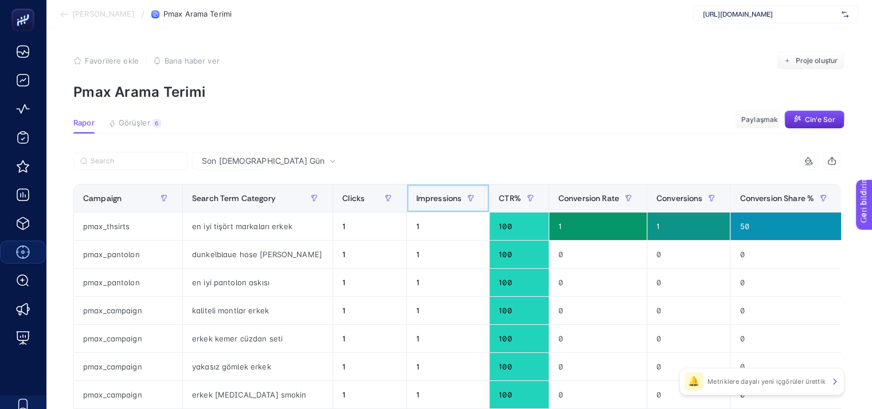
click at [417, 191] on div "Impressions" at bounding box center [448, 198] width 64 height 18
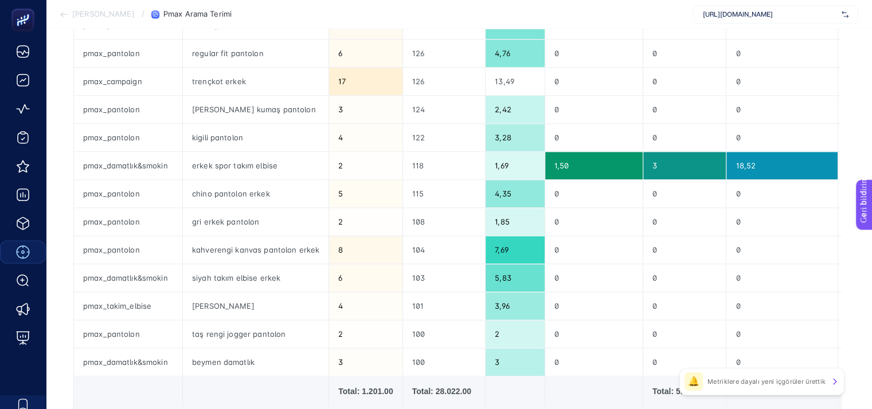
scroll to position [1355, 5]
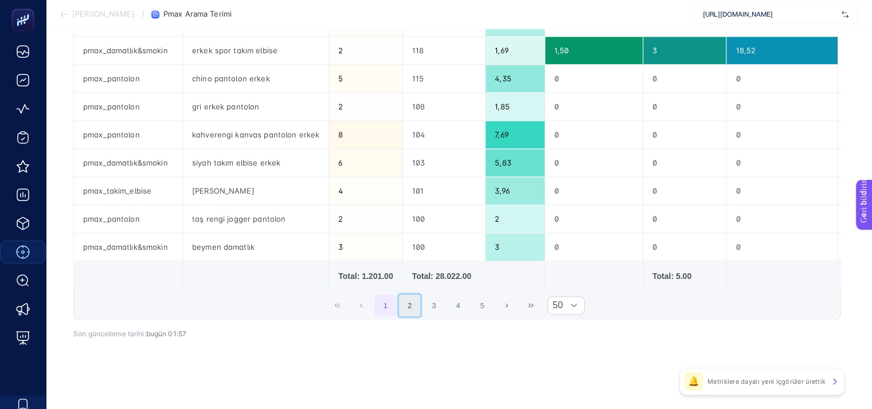
click at [411, 310] on button "2" at bounding box center [410, 306] width 22 height 22
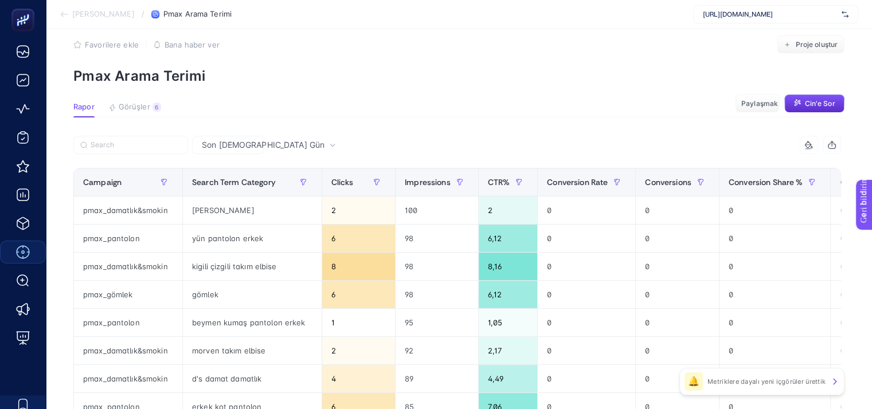
scroll to position [0, 5]
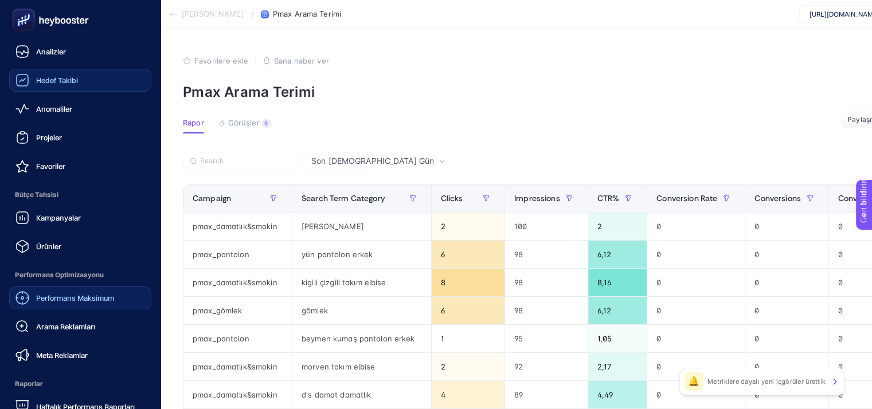
click at [52, 73] on div "Hedef Takibi" at bounding box center [46, 80] width 62 height 14
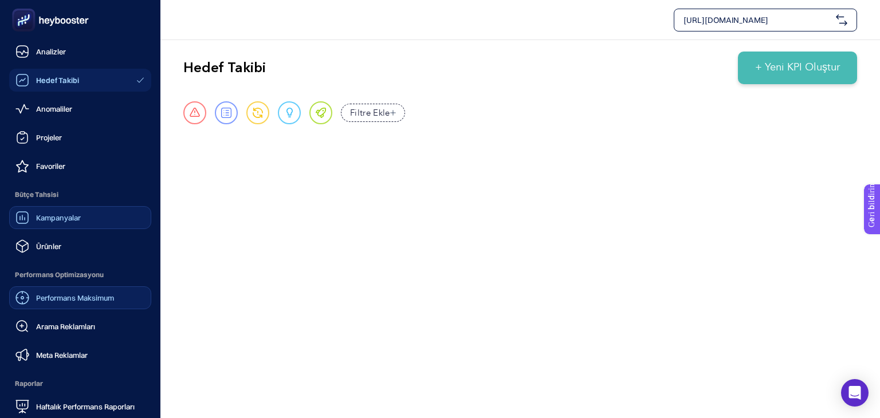
click at [62, 217] on font "Kampanyalar" at bounding box center [58, 217] width 45 height 9
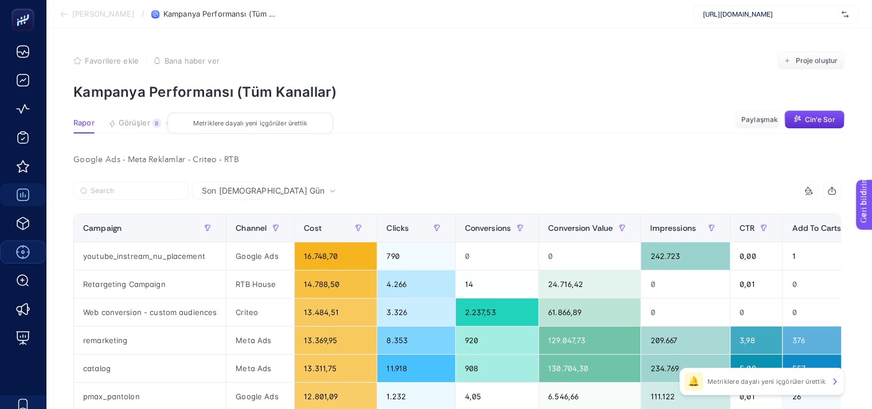
click at [129, 124] on font "Görüşler" at bounding box center [135, 122] width 32 height 9
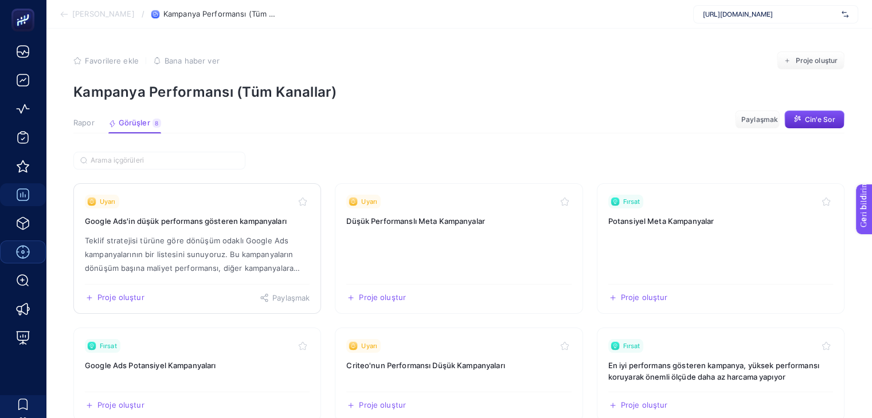
click at [190, 237] on font "Teklif stratejisi türüne göre dönüşüm odaklı Google Ads kampanyalarının bir lis…" at bounding box center [193, 268] width 217 height 64
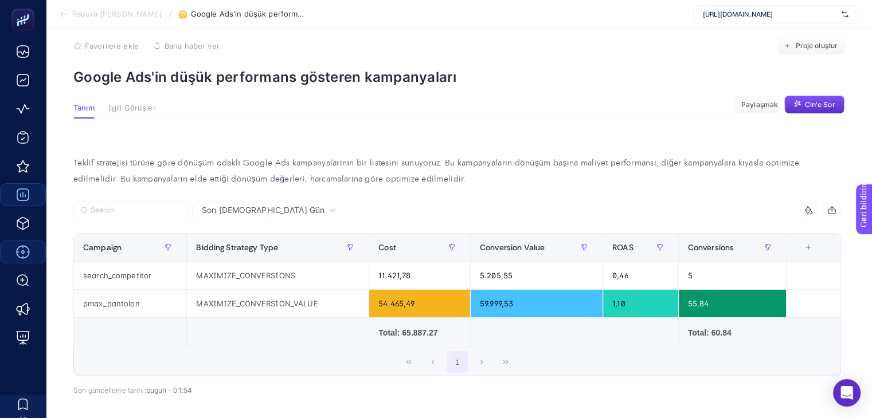
scroll to position [0, 5]
click at [62, 15] on icon at bounding box center [64, 14] width 9 height 9
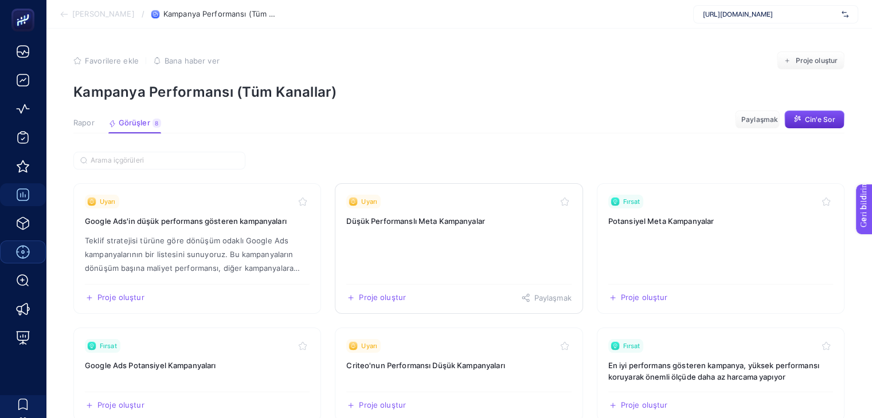
click at [430, 218] on font "Düşük Performanslı Meta Kampanyalar" at bounding box center [415, 221] width 139 height 9
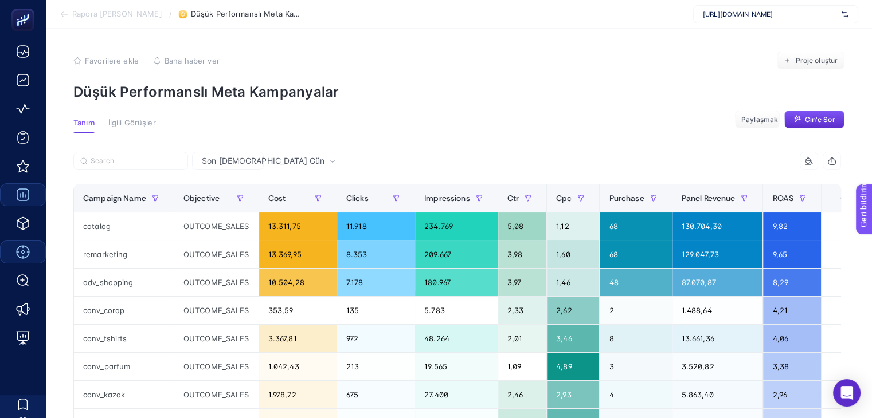
click at [63, 5] on section "Rapora [PERSON_NAME] / Düşük Performanslı Meta Kampanyalar [URL][DOMAIN_NAME]" at bounding box center [459, 14] width 826 height 29
click at [62, 14] on icon at bounding box center [64, 14] width 6 height 0
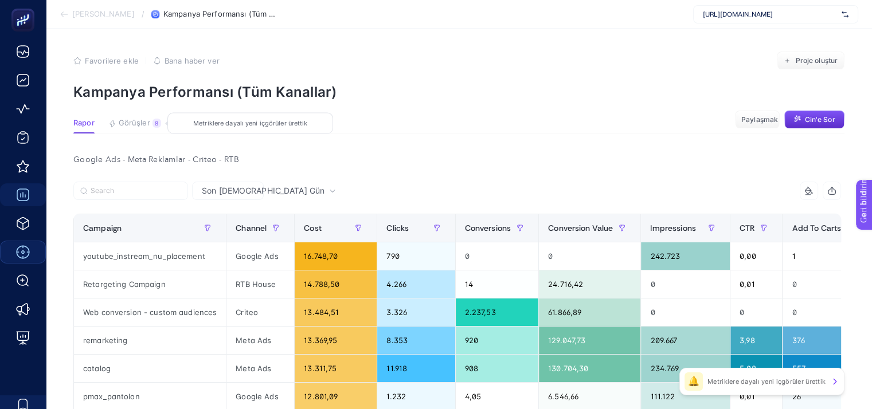
click at [136, 128] on button "Görüşler 8 Metriklere dayalı yeni içgörüler ürettik" at bounding box center [134, 126] width 53 height 15
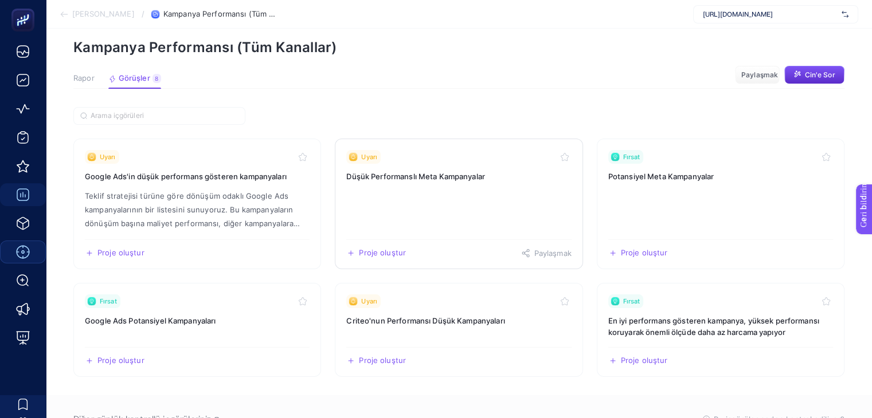
scroll to position [52, 0]
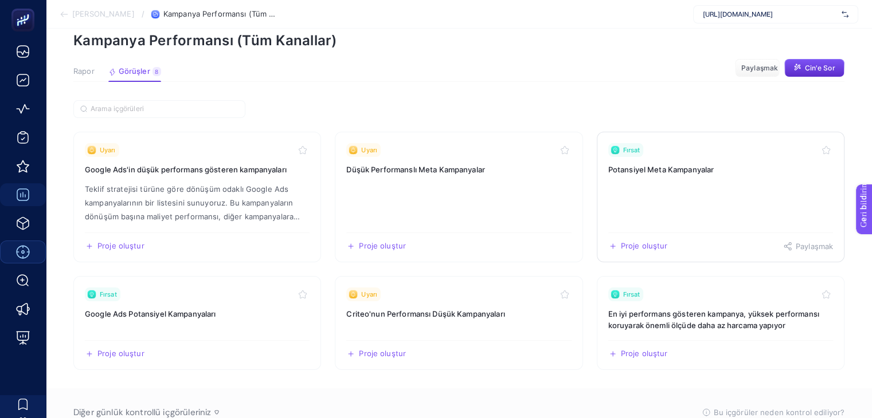
click at [676, 206] on link "Fırsat Potansiyel Meta Kampanyalar Proje oluştur Paylaşmak" at bounding box center [721, 197] width 248 height 131
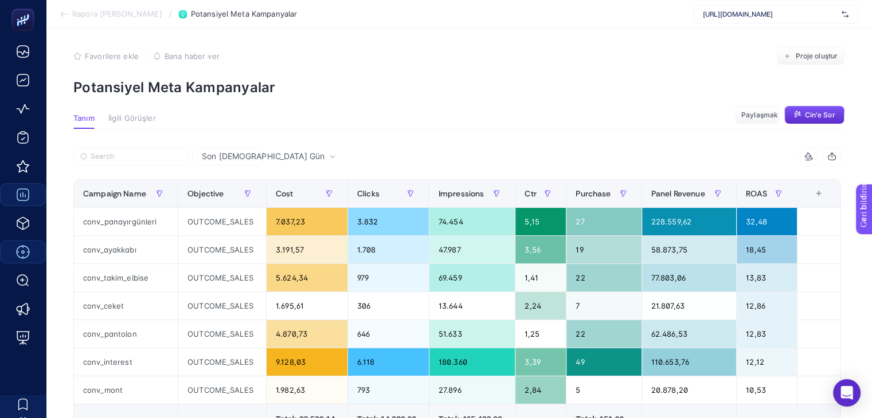
scroll to position [3, 0]
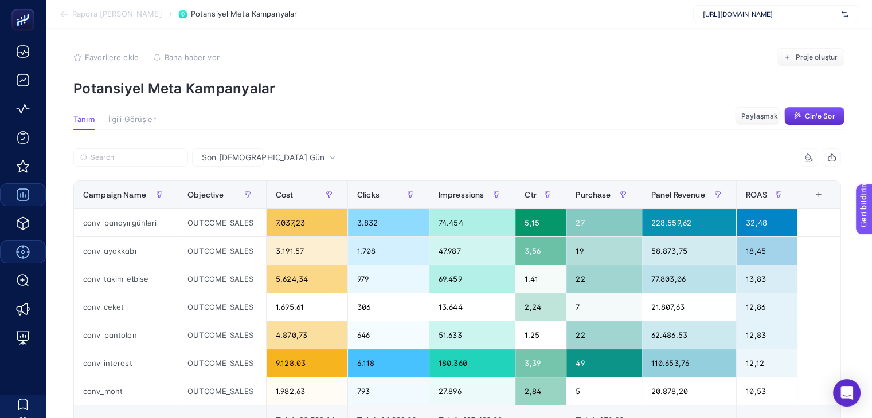
click at [68, 14] on icon at bounding box center [64, 14] width 9 height 9
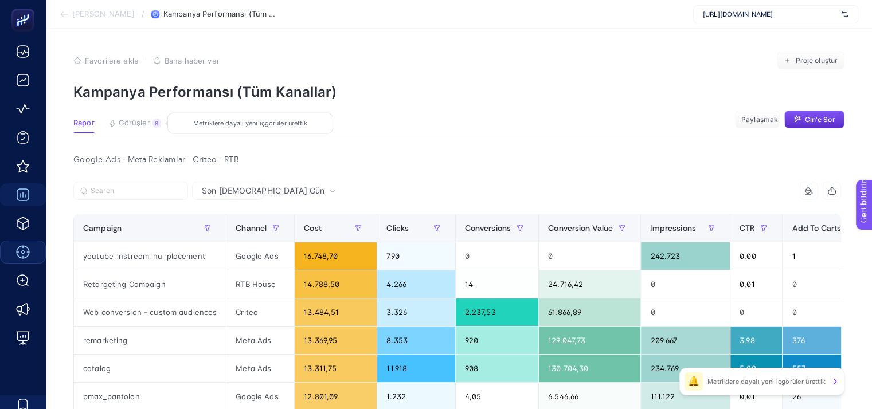
click at [132, 127] on font "Görüşler" at bounding box center [135, 122] width 32 height 9
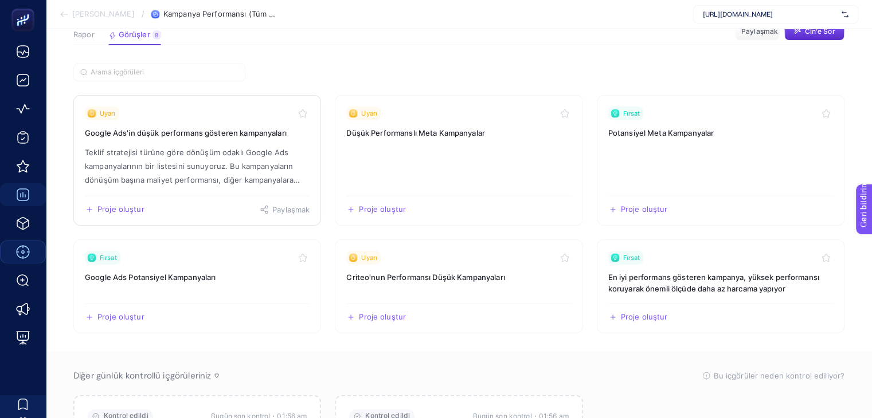
scroll to position [89, 0]
click at [432, 275] on font "Criteo'nun Performansı Düşük Kampanyaları" at bounding box center [425, 276] width 158 height 9
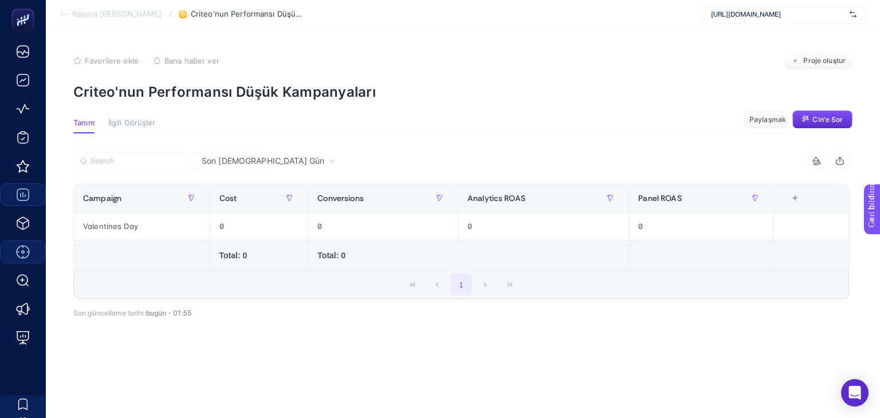
click at [65, 11] on icon at bounding box center [64, 14] width 9 height 9
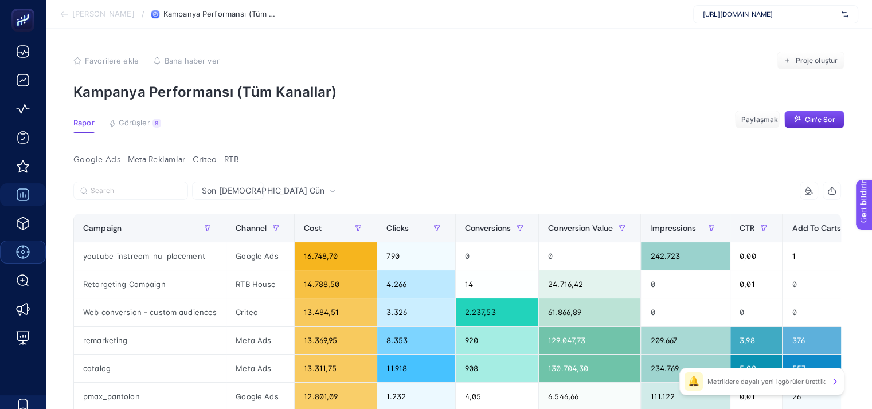
click at [57, 7] on section "Analize Geri Dön / Kampanya Performansı (Tüm Kanallar) [URL][DOMAIN_NAME]" at bounding box center [459, 14] width 826 height 29
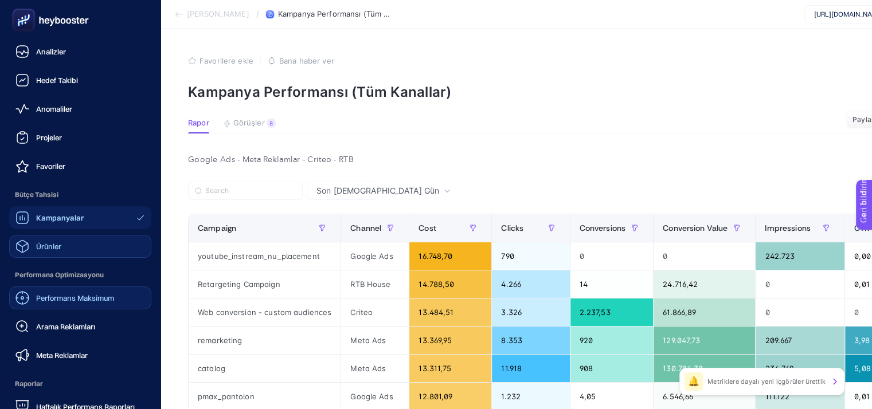
click at [44, 246] on font "Ürünler" at bounding box center [48, 246] width 25 height 9
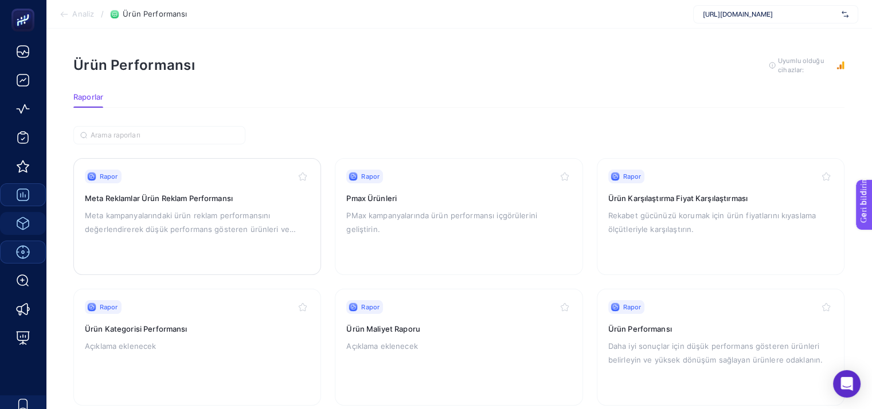
click at [238, 211] on font "Meta kampanyalarındaki ürün reklam performansını değerlendirerek düşük performa…" at bounding box center [190, 229] width 211 height 37
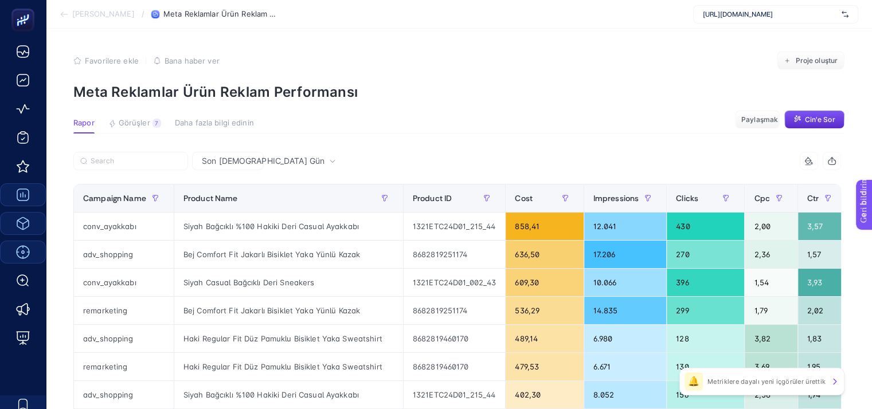
scroll to position [0, 30]
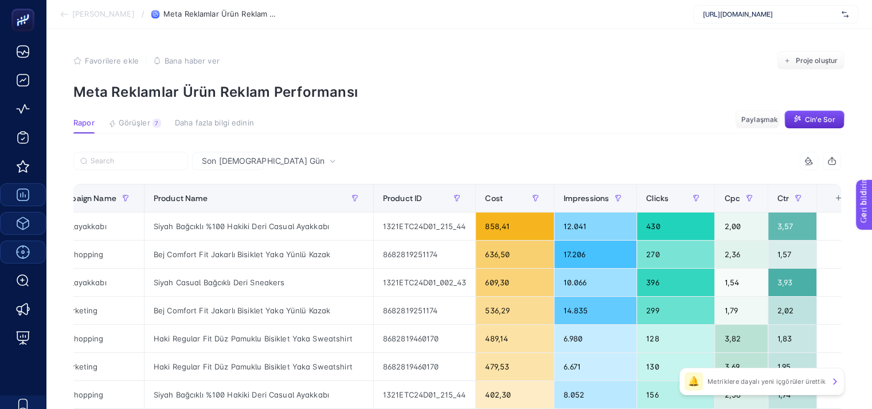
click at [827, 201] on div "+" at bounding box center [838, 198] width 22 height 9
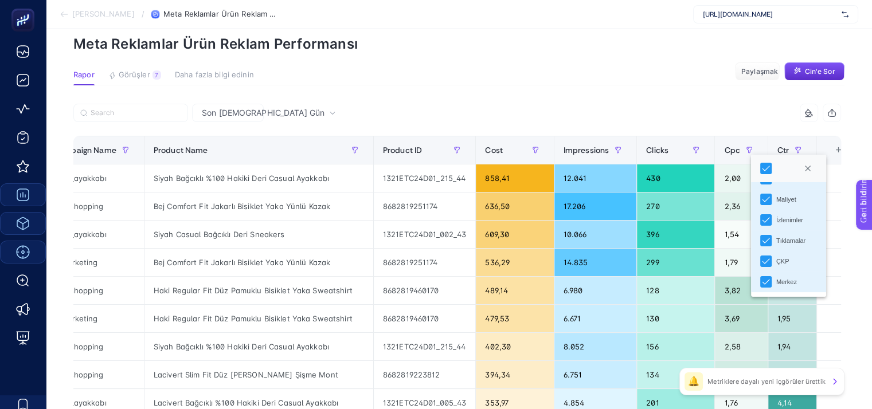
scroll to position [0, 0]
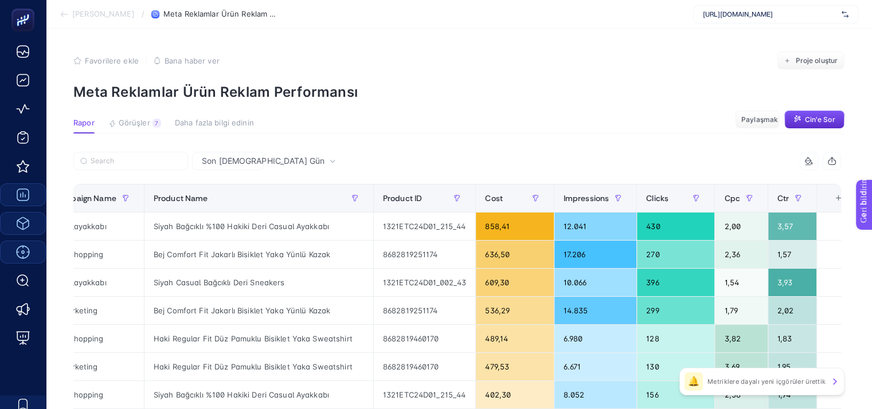
click at [832, 162] on icon "button" at bounding box center [832, 160] width 0 height 5
click at [831, 198] on div "+" at bounding box center [838, 198] width 22 height 9
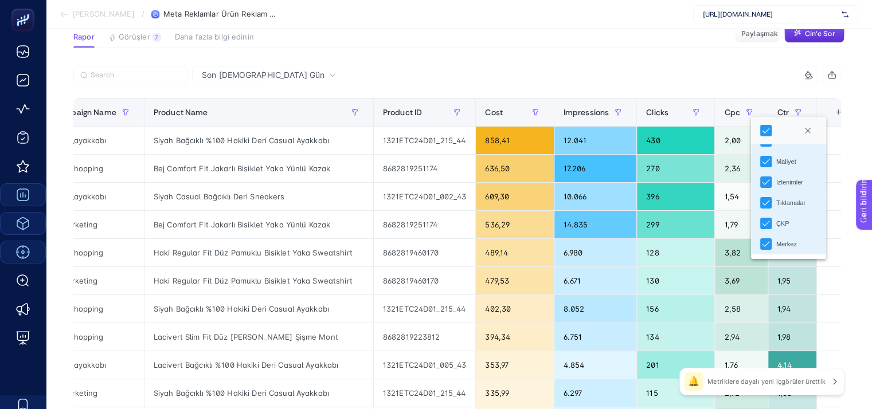
scroll to position [87, 0]
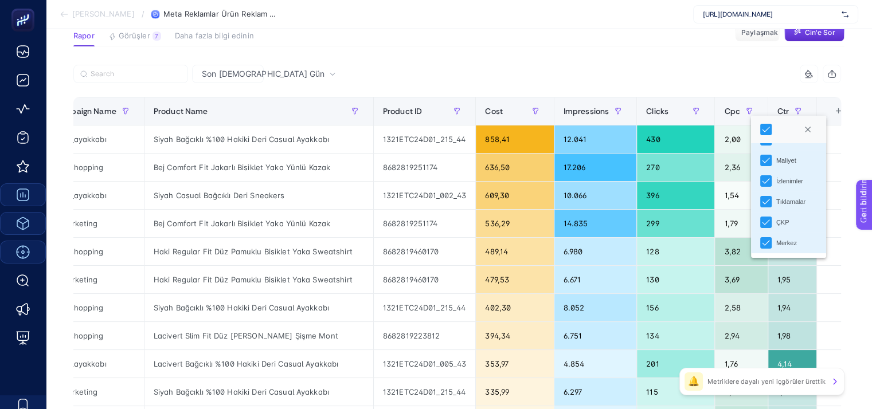
click at [665, 58] on article "Favorilere ekle YANLIŞ Bana haber ver Proje oluştur Meta Reklamlar Ürün Reklam …" at bounding box center [459, 390] width 826 height 896
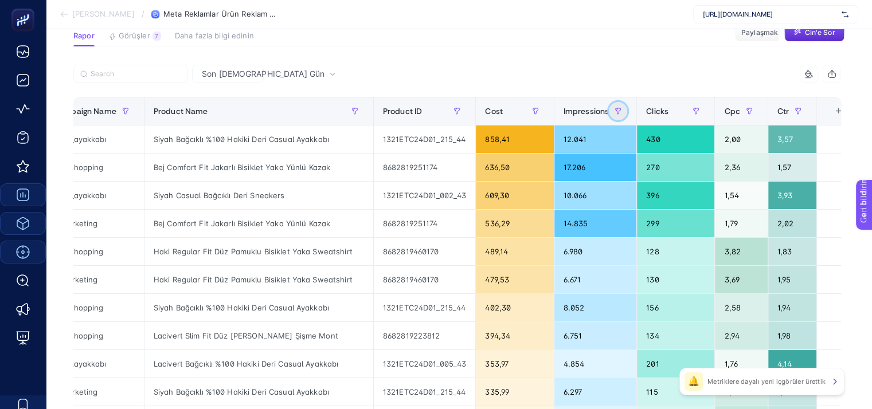
click at [615, 111] on icon "button" at bounding box center [617, 111] width 5 height 6
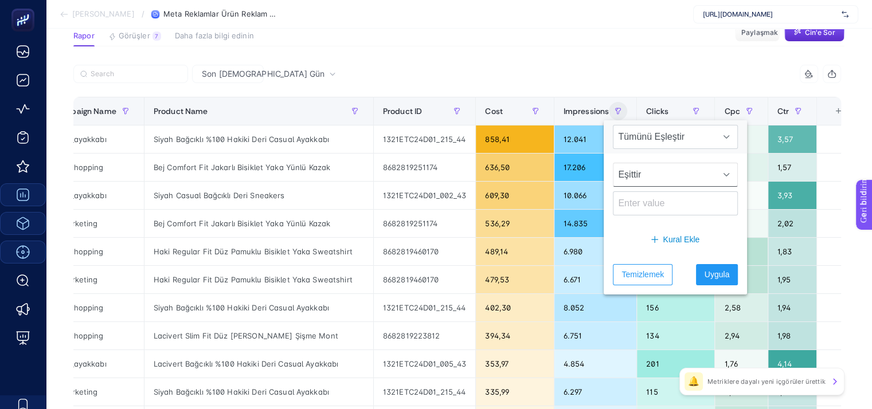
click at [628, 172] on font "Eşittir" at bounding box center [629, 175] width 23 height 10
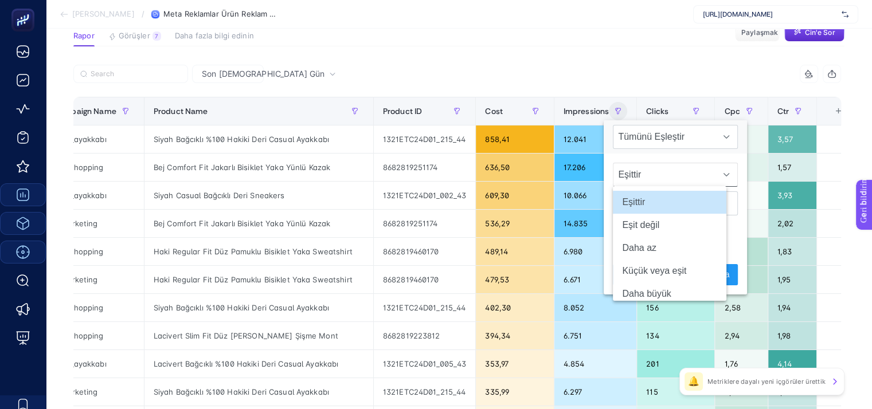
click at [628, 172] on font "Eşittir" at bounding box center [629, 175] width 23 height 10
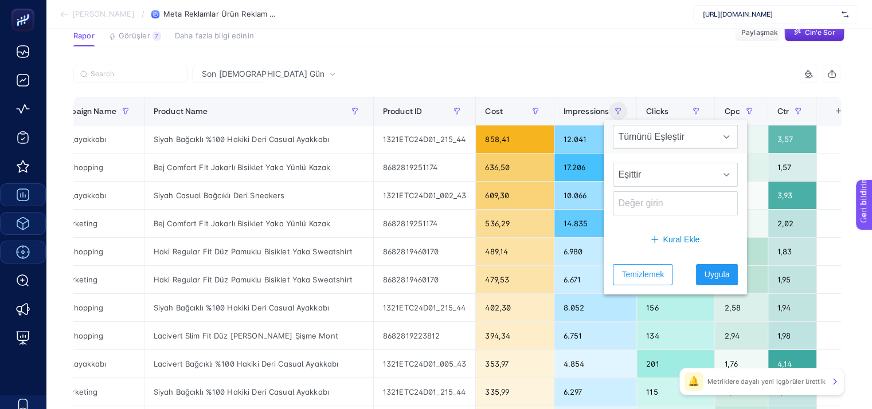
click at [550, 62] on article "Favorilere ekle YANLIŞ Bana haber ver Proje oluştur Meta Reklamlar Ürün Reklam …" at bounding box center [459, 390] width 826 height 896
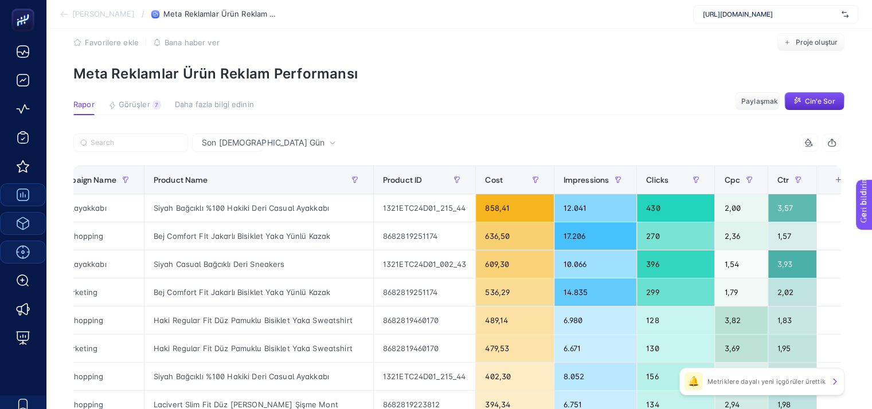
scroll to position [0, 0]
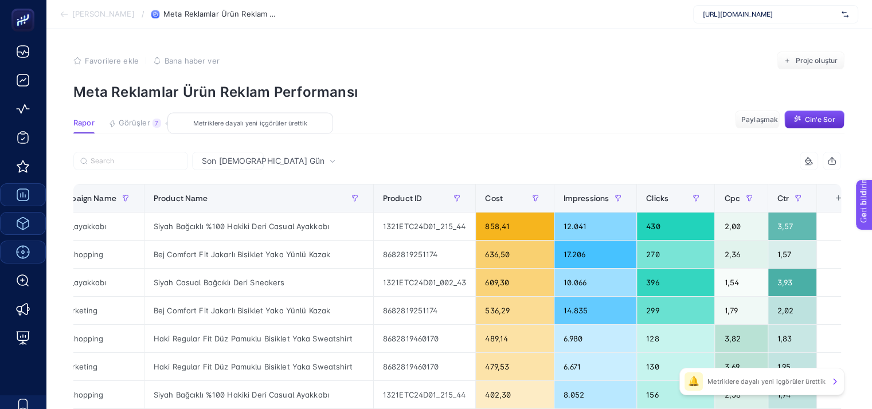
click at [136, 123] on font "Görüşler" at bounding box center [135, 122] width 32 height 9
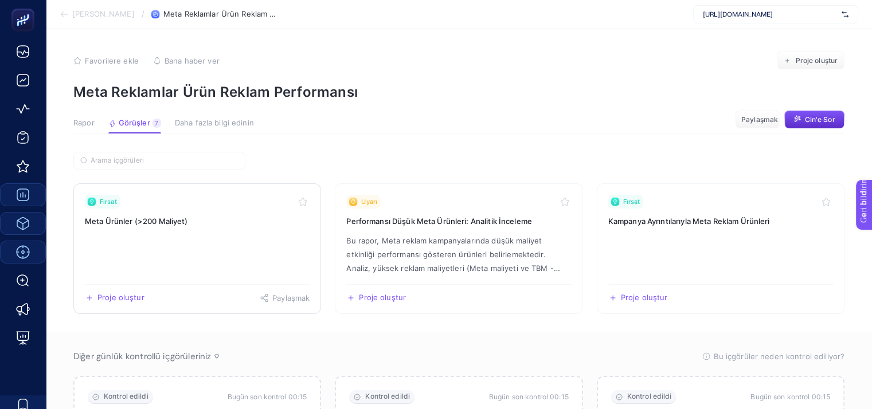
click at [163, 226] on link "Fırsat Meta Ürünler (>200 Maliyet) Proje oluştur Paylaşmak" at bounding box center [197, 248] width 248 height 131
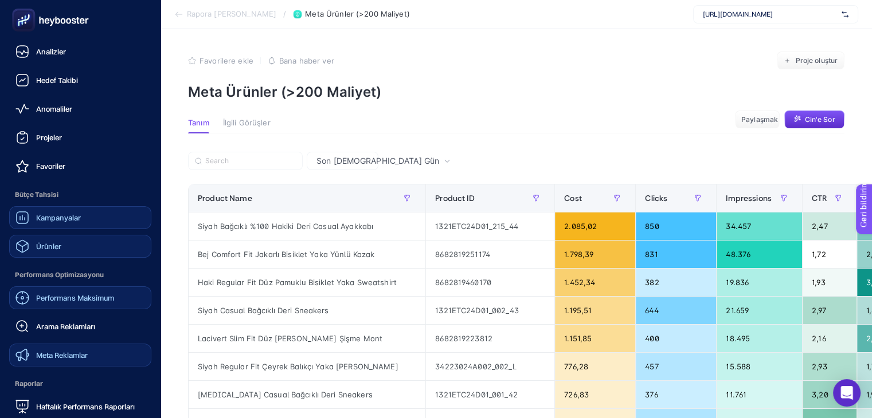
click at [74, 356] on font "Meta Reklamlar" at bounding box center [62, 355] width 52 height 9
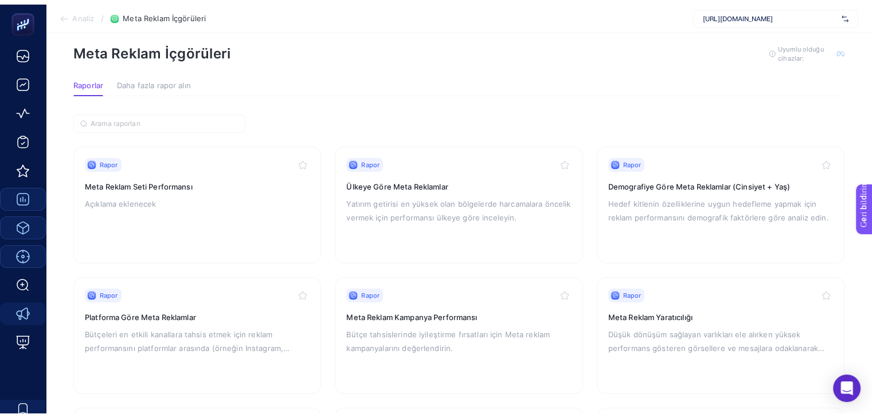
scroll to position [16, 0]
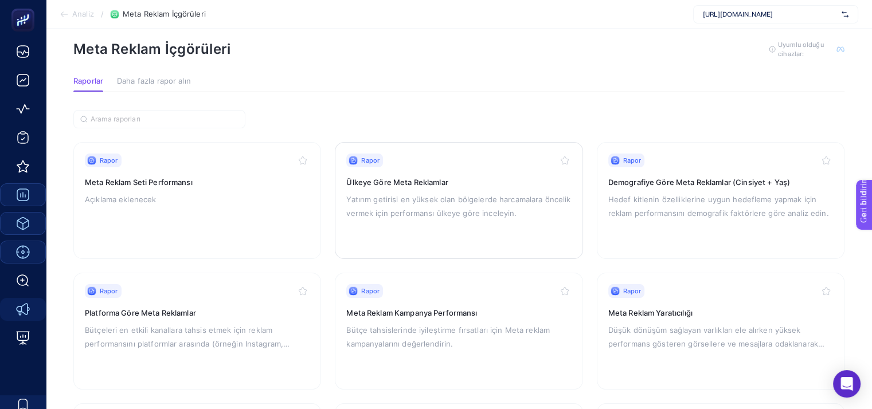
click at [435, 199] on font "Yatırım getirisi en yüksek olan bölgelerde harcamalara öncelik vermek için perf…" at bounding box center [458, 206] width 224 height 23
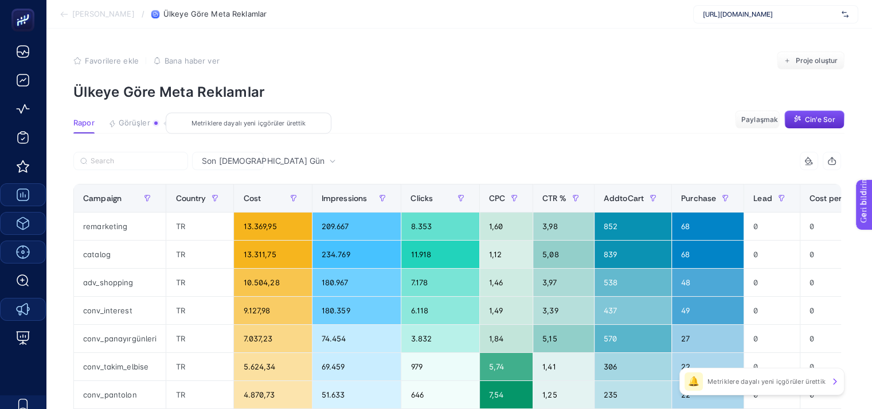
click at [136, 123] on font "Görüşler" at bounding box center [135, 122] width 32 height 9
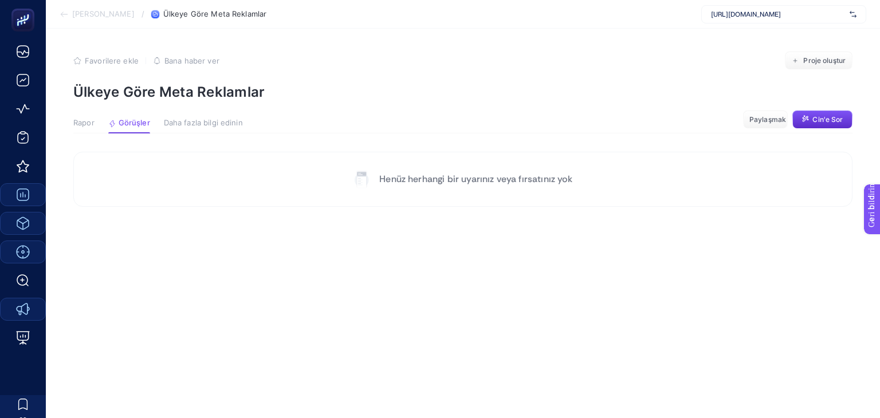
click at [61, 11] on icon at bounding box center [64, 14] width 9 height 9
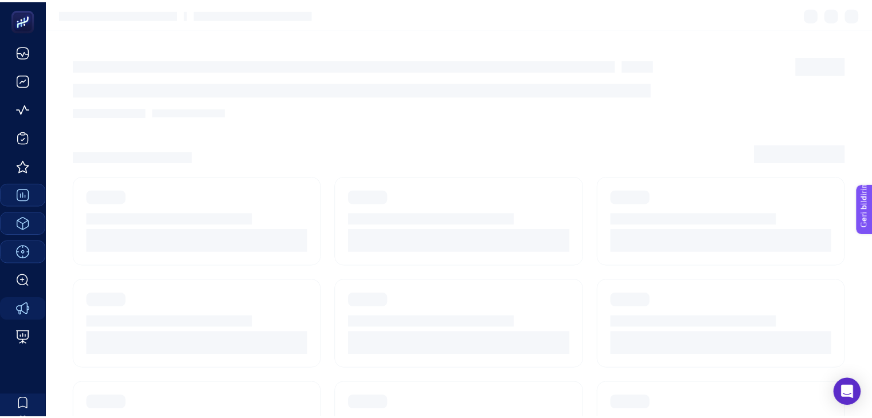
scroll to position [16, 0]
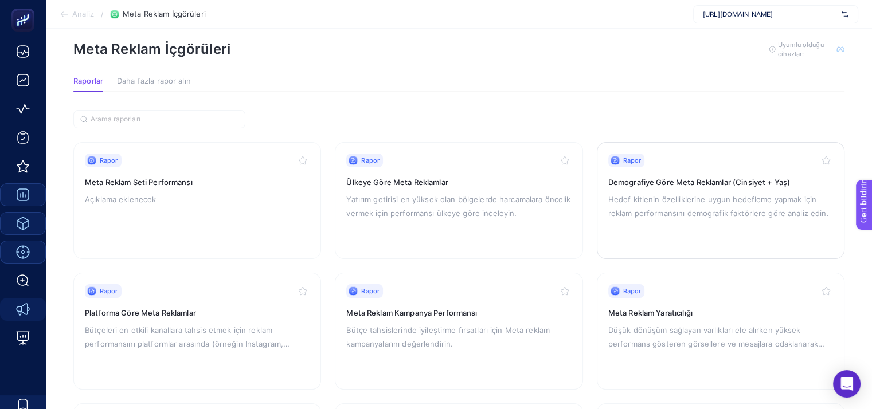
click at [660, 189] on div "Rapor Demografiye Göre Meta Reklamlar (Cinsiyet + Yaş) Hedef kitlenin özellikle…" at bounding box center [720, 201] width 225 height 94
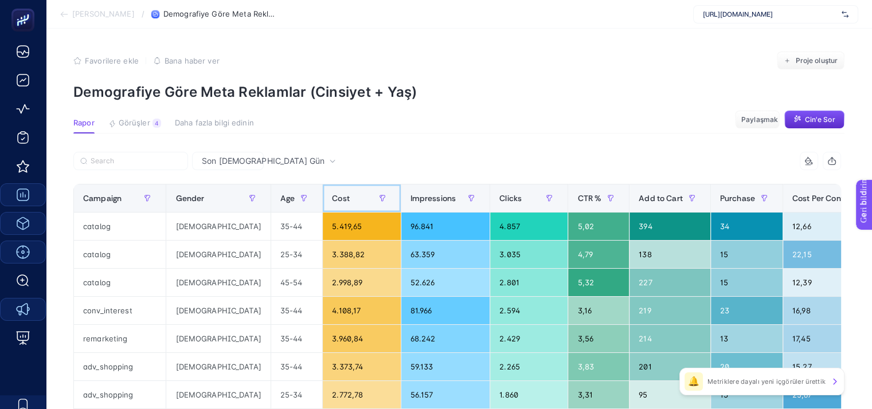
click at [332, 198] on span "Cost" at bounding box center [341, 198] width 18 height 9
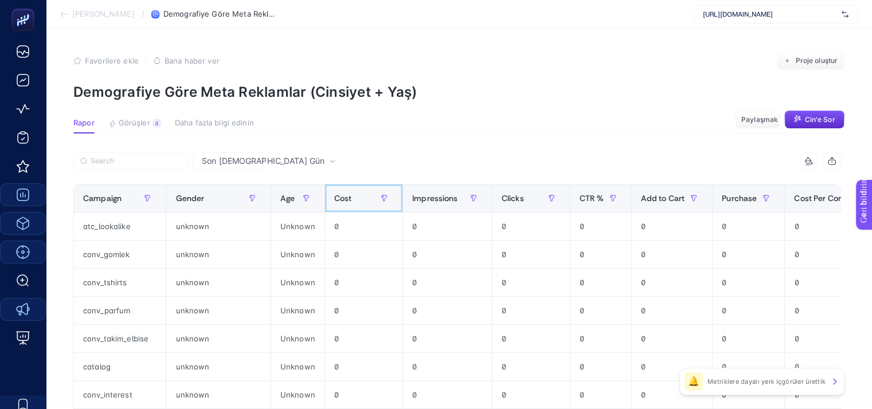
click at [334, 198] on span "Cost" at bounding box center [343, 198] width 18 height 9
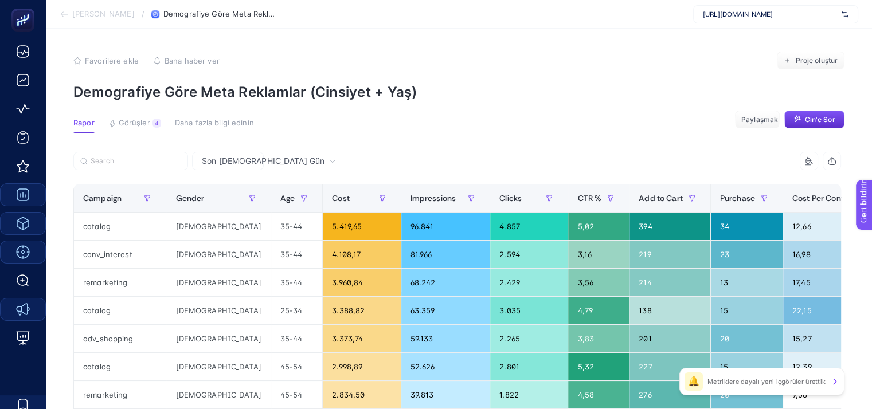
click at [67, 11] on icon at bounding box center [64, 14] width 9 height 9
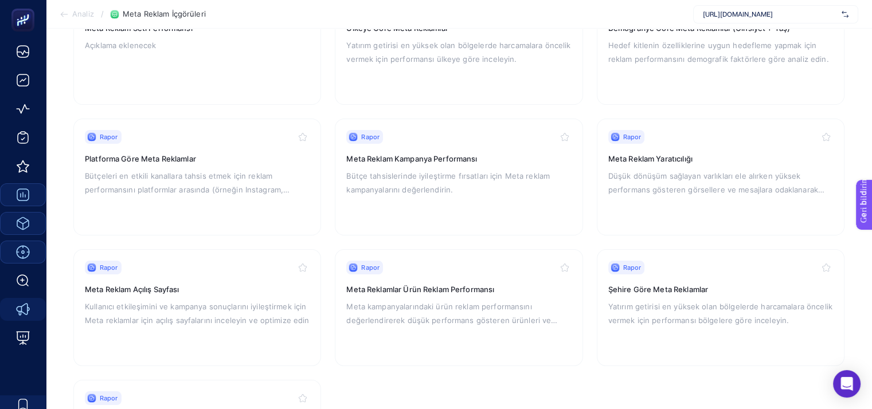
scroll to position [172, 0]
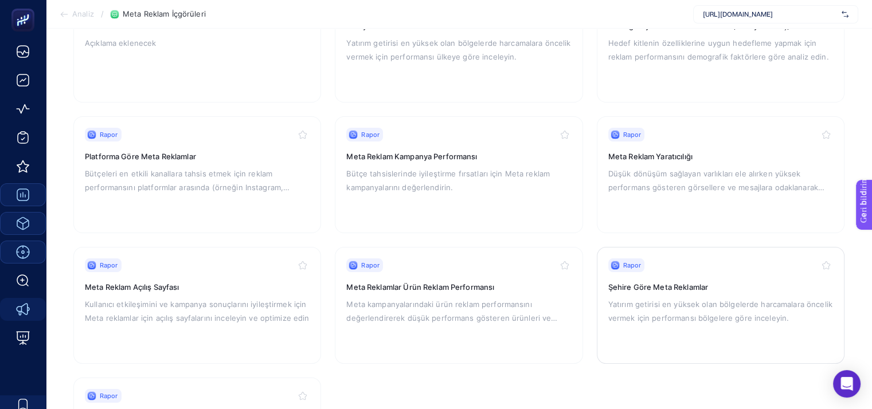
click at [680, 310] on p "Yatırım getirisi en yüksek olan bölgelerde harcamalara öncelik vermek için perf…" at bounding box center [720, 311] width 225 height 28
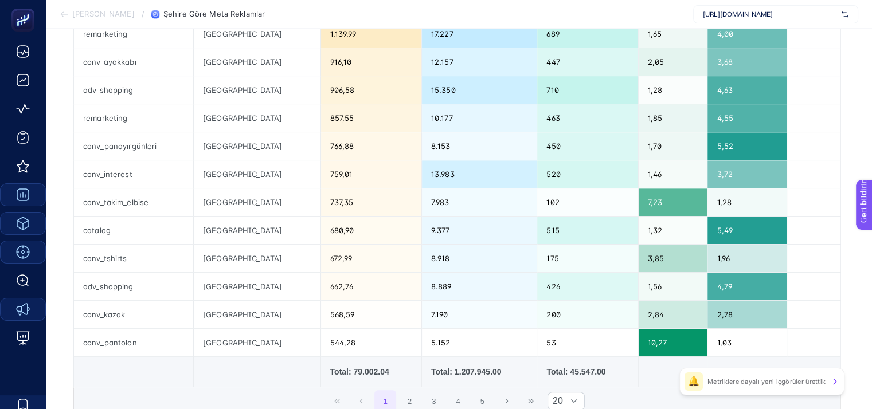
scroll to position [417, 0]
